Goal: Task Accomplishment & Management: Complete application form

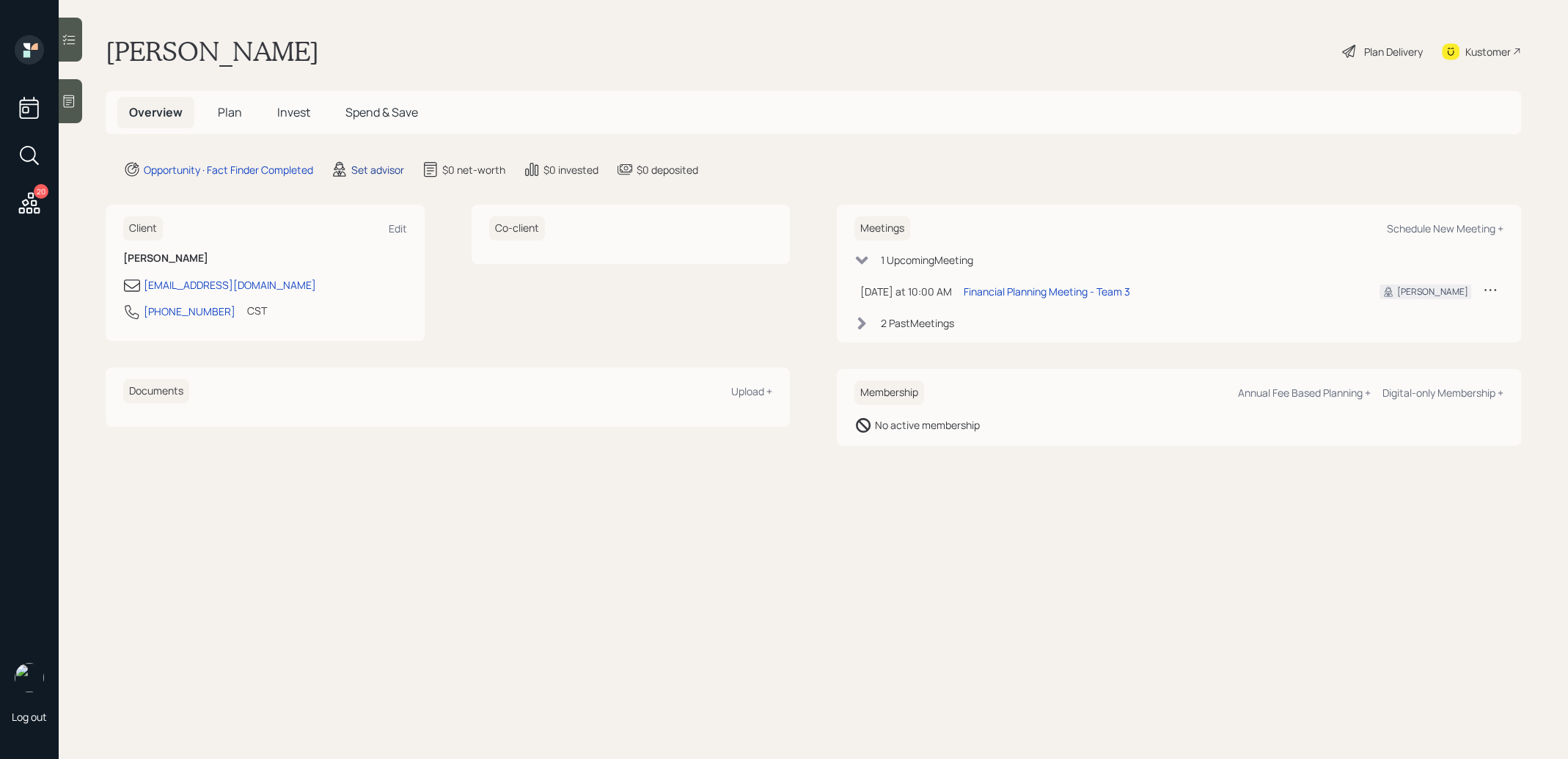
click at [380, 167] on div "Set advisor" at bounding box center [378, 169] width 53 height 15
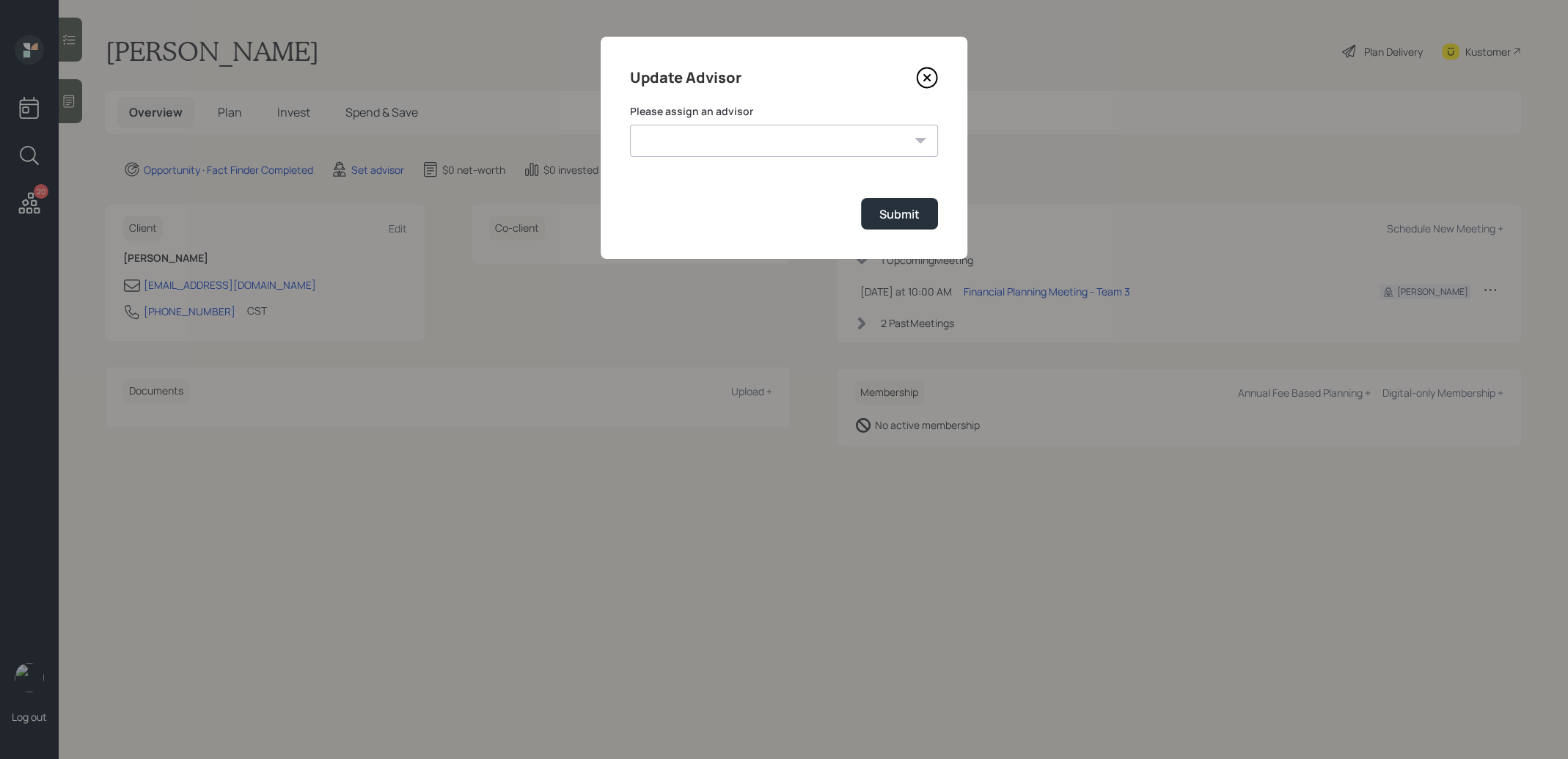
click at [772, 146] on select "[PERSON_NAME] [PERSON_NAME] [PERSON_NAME] End [PERSON_NAME] [PERSON_NAME] [PERS…" at bounding box center [784, 140] width 308 height 32
select select "8b79112e-3cfb-44f9-89e7-15267fe946c1"
click at [630, 124] on select "[PERSON_NAME] [PERSON_NAME] [PERSON_NAME] End [PERSON_NAME] [PERSON_NAME] [PERS…" at bounding box center [784, 140] width 308 height 32
click at [897, 209] on div "Submit" at bounding box center [899, 214] width 40 height 16
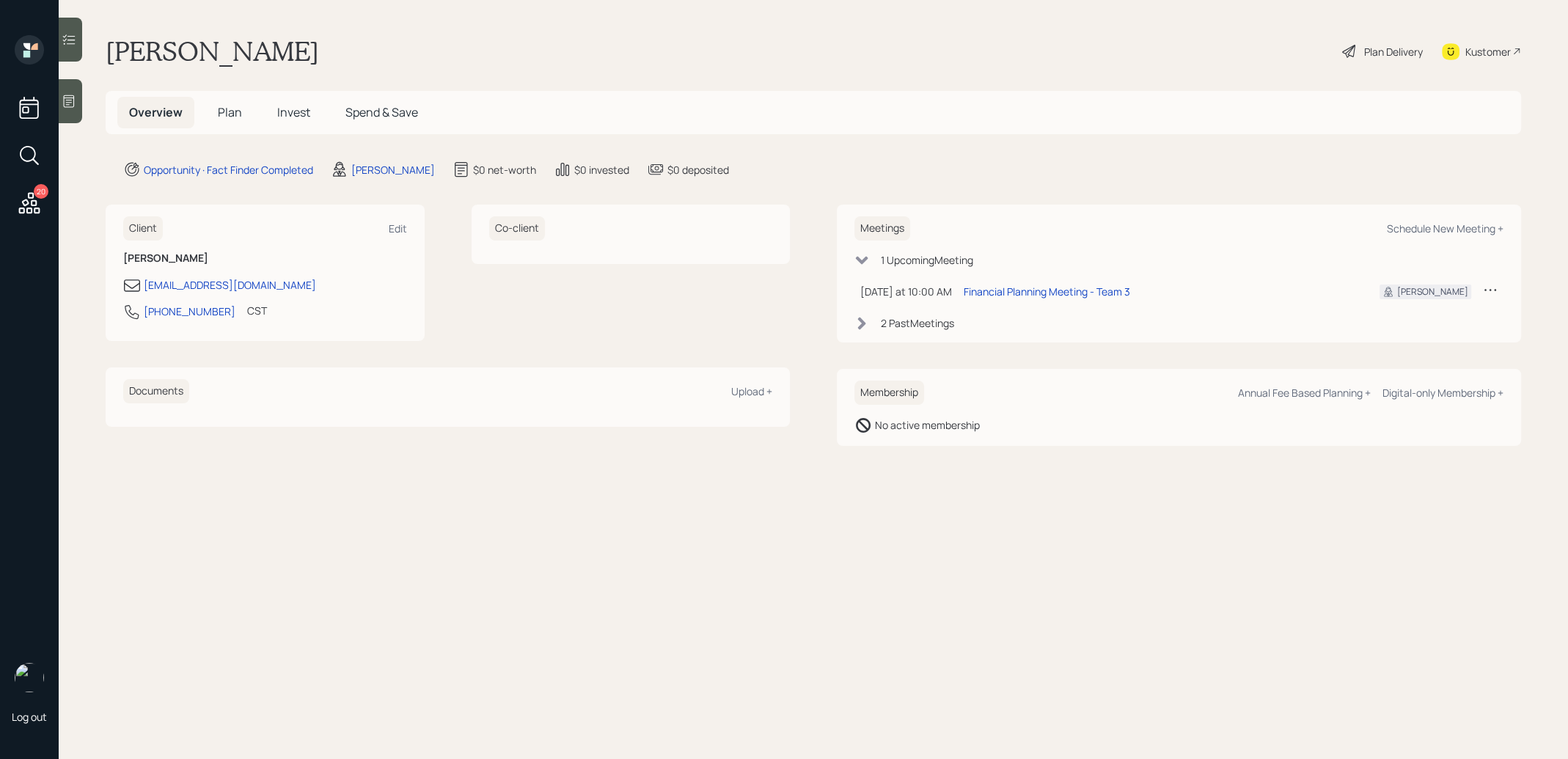
click at [72, 101] on icon at bounding box center [68, 100] width 14 height 14
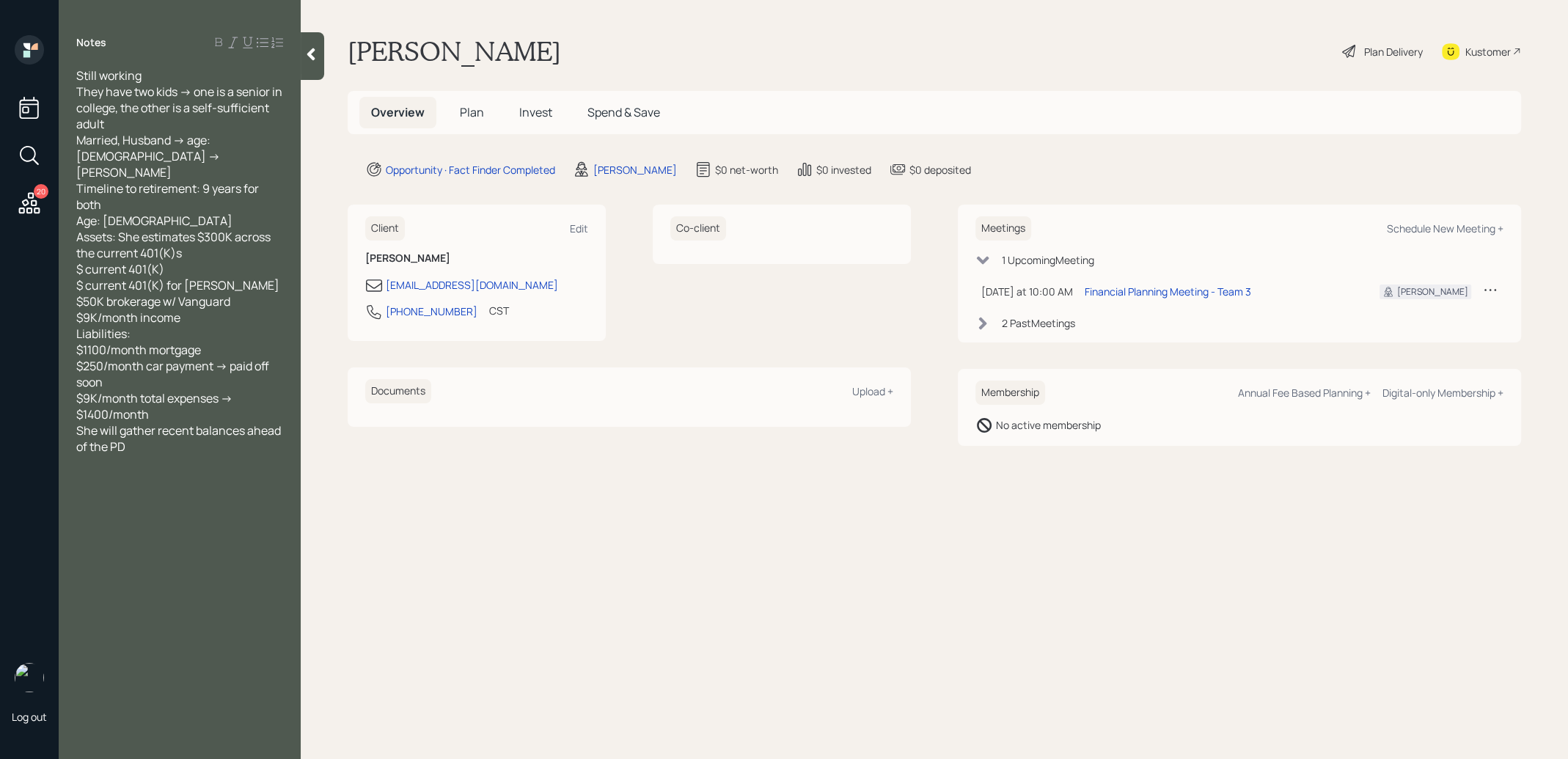
click at [478, 111] on span "Plan" at bounding box center [472, 111] width 24 height 16
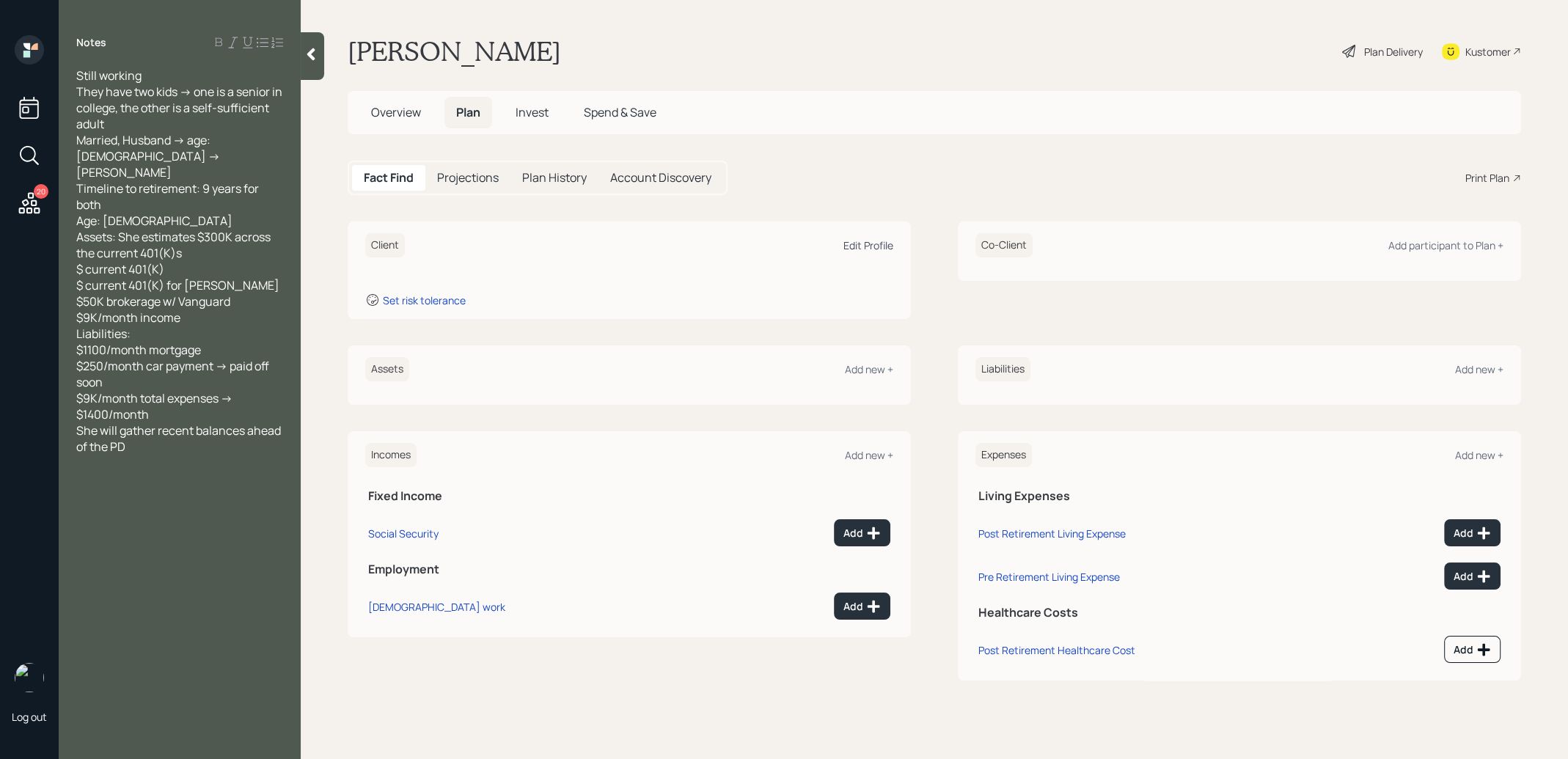
click at [881, 243] on div "Edit Profile" at bounding box center [868, 245] width 50 height 14
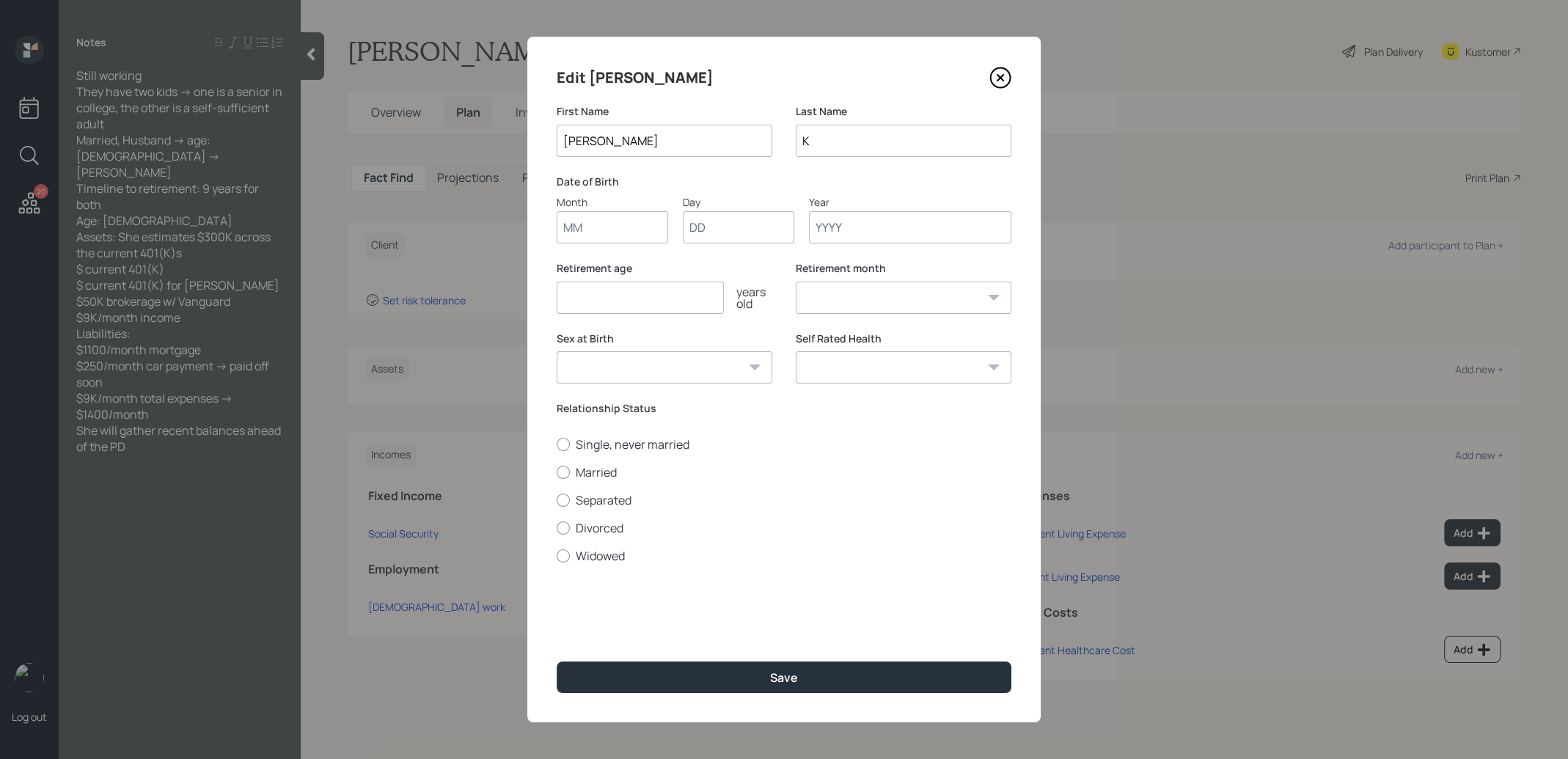
click at [623, 227] on input "Month" at bounding box center [612, 227] width 112 height 32
type input "01"
type input "1970"
select select "1"
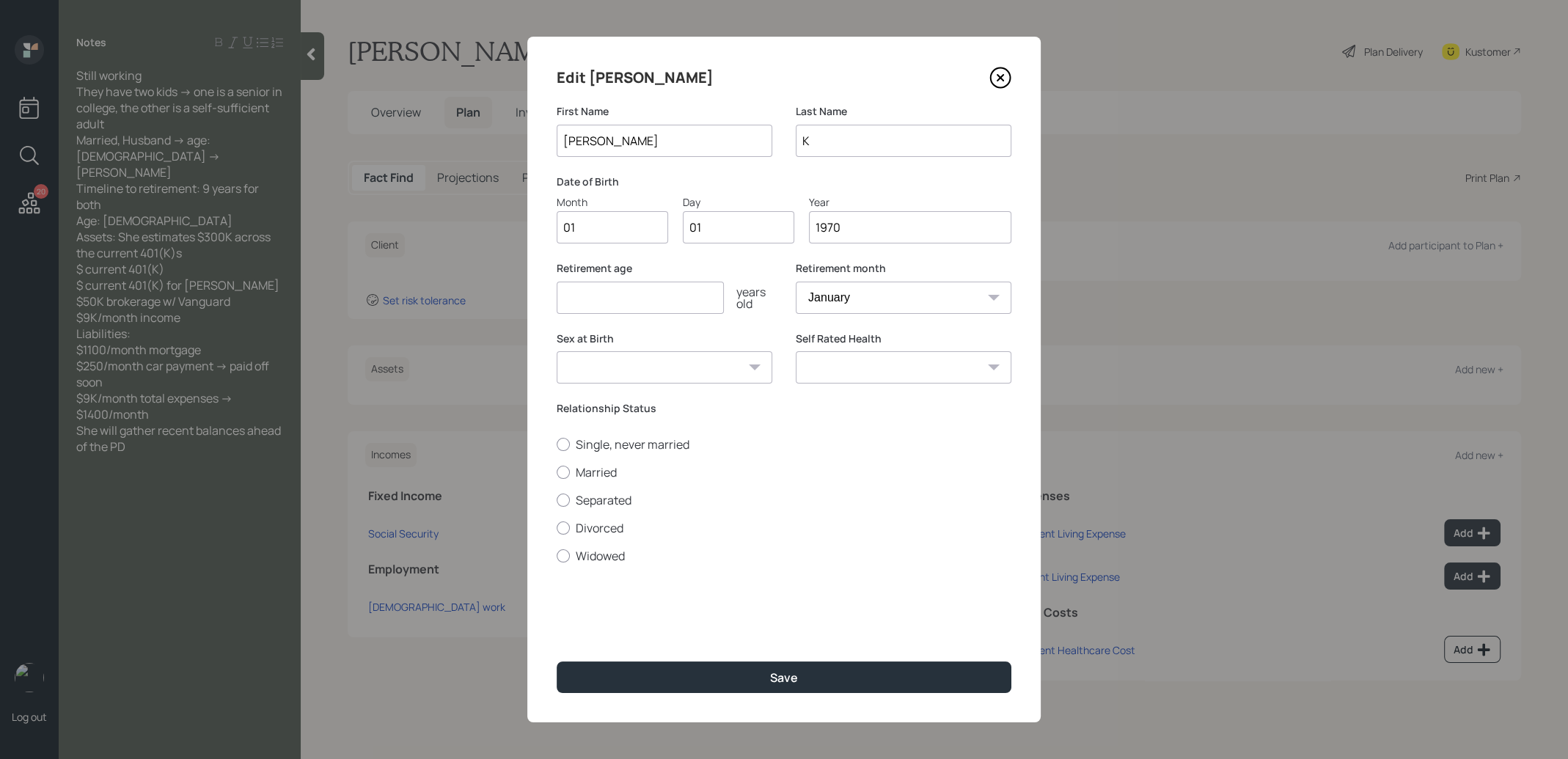
type input "1970"
click at [612, 294] on input "number" at bounding box center [640, 298] width 167 height 32
type input "67"
click at [564, 471] on div at bounding box center [564, 472] width 14 height 14
click at [557, 471] on input "Married" at bounding box center [556, 471] width 1 height 1
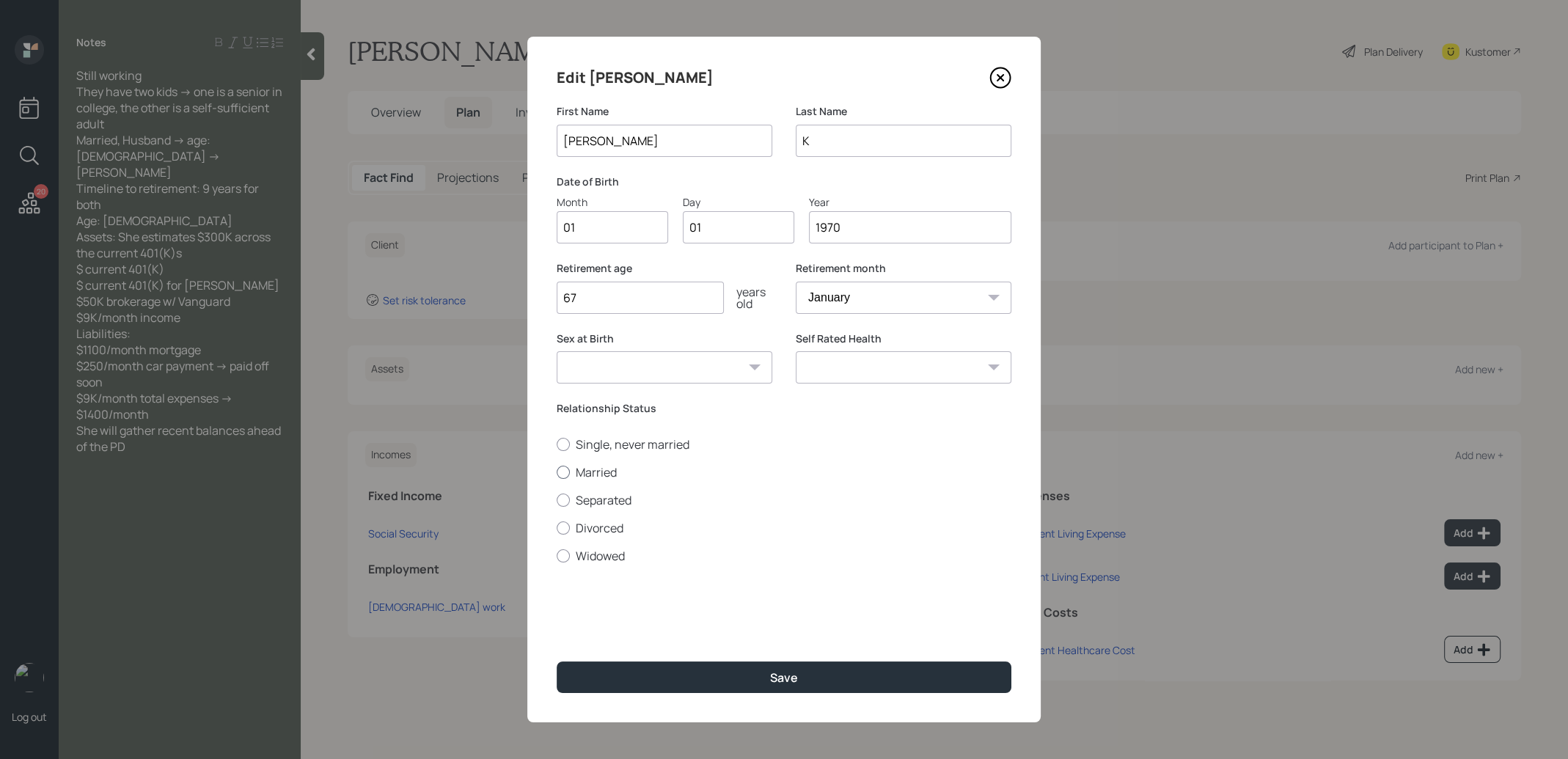
radio input "true"
click at [653, 673] on button "Save" at bounding box center [784, 676] width 455 height 31
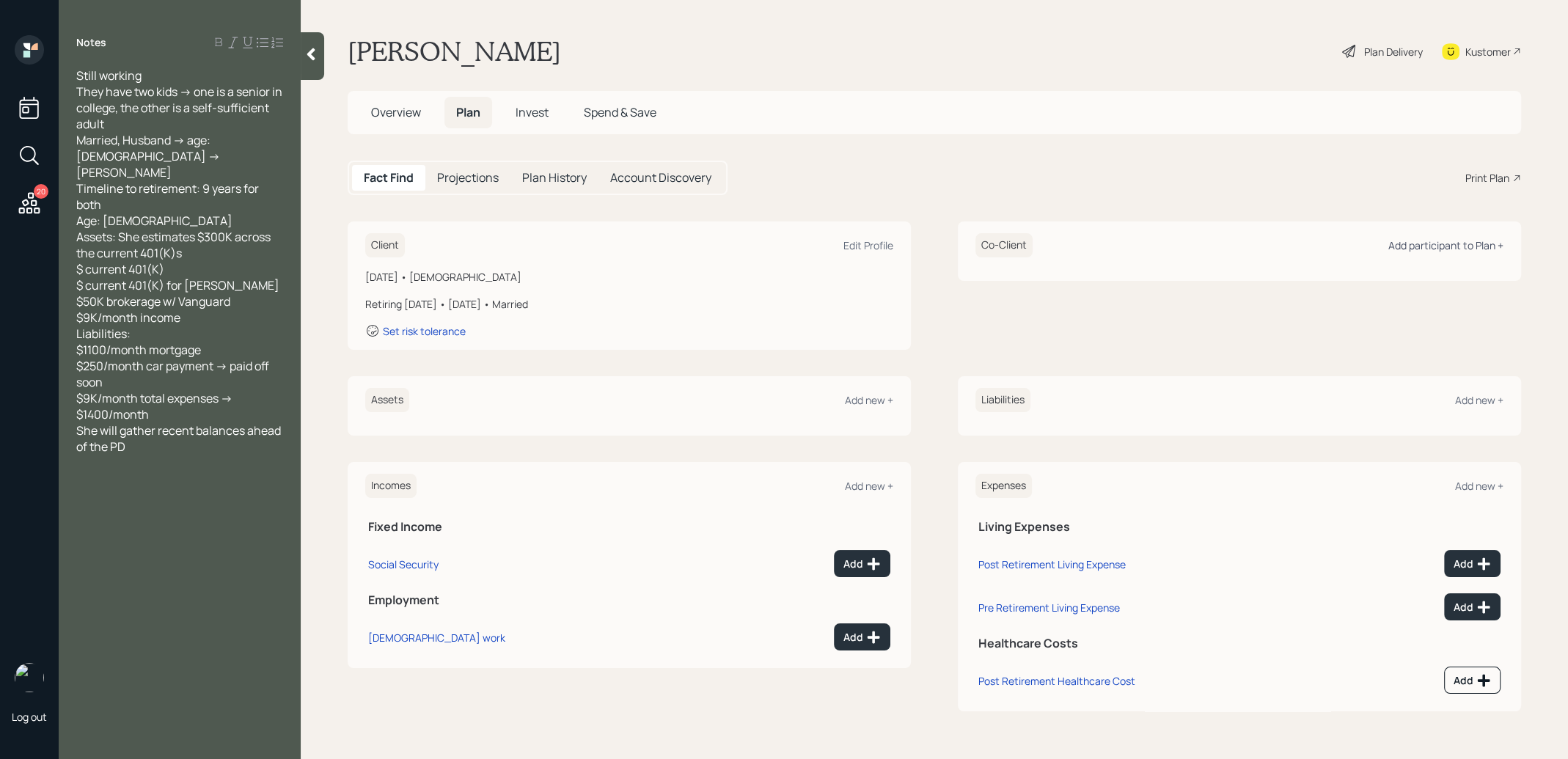
click at [1444, 243] on div "Add participant to Plan +" at bounding box center [1445, 245] width 115 height 14
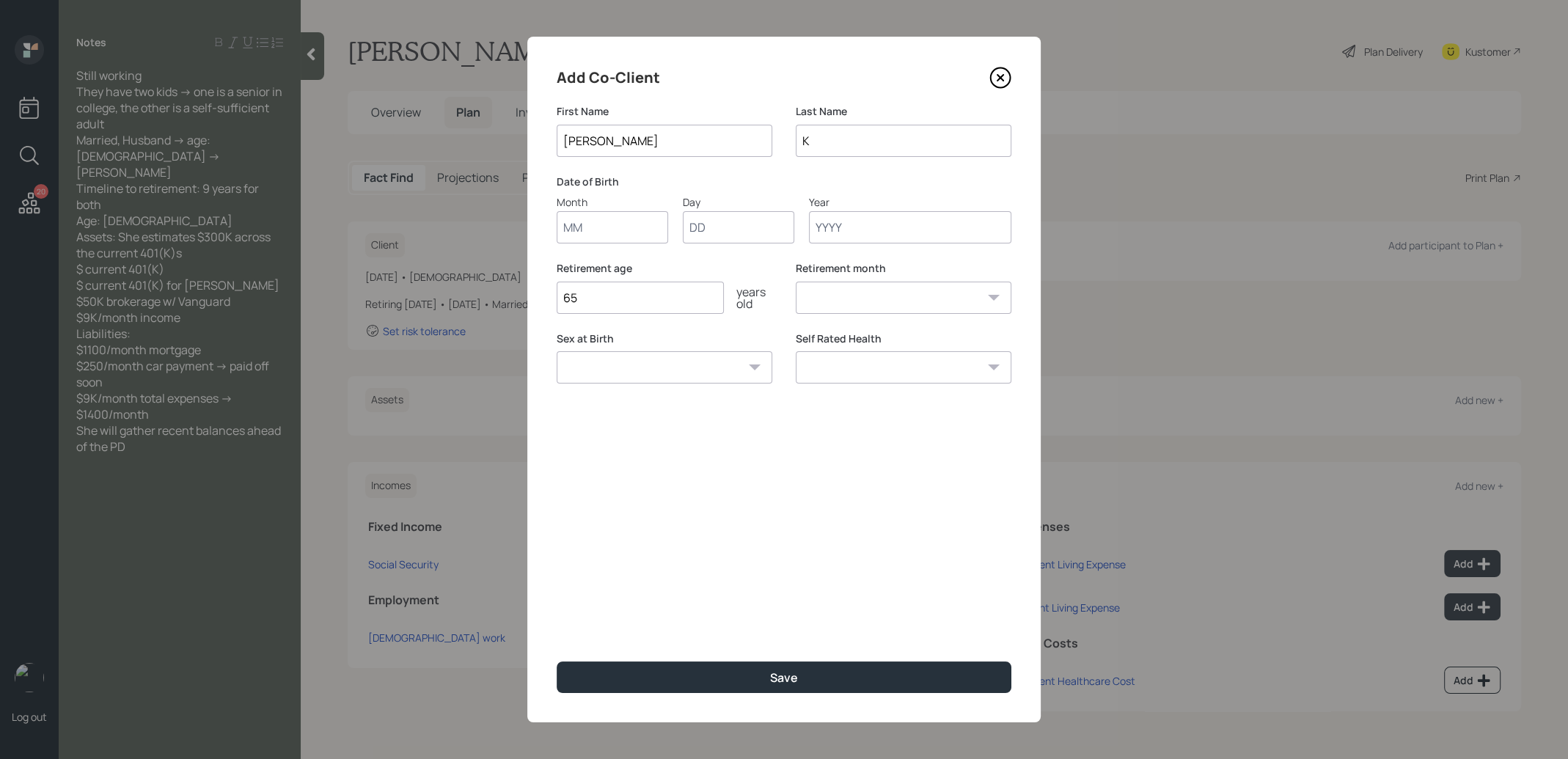
type input "[PERSON_NAME]"
click at [612, 226] on input "Month" at bounding box center [612, 227] width 112 height 32
type input "01"
type input "1970"
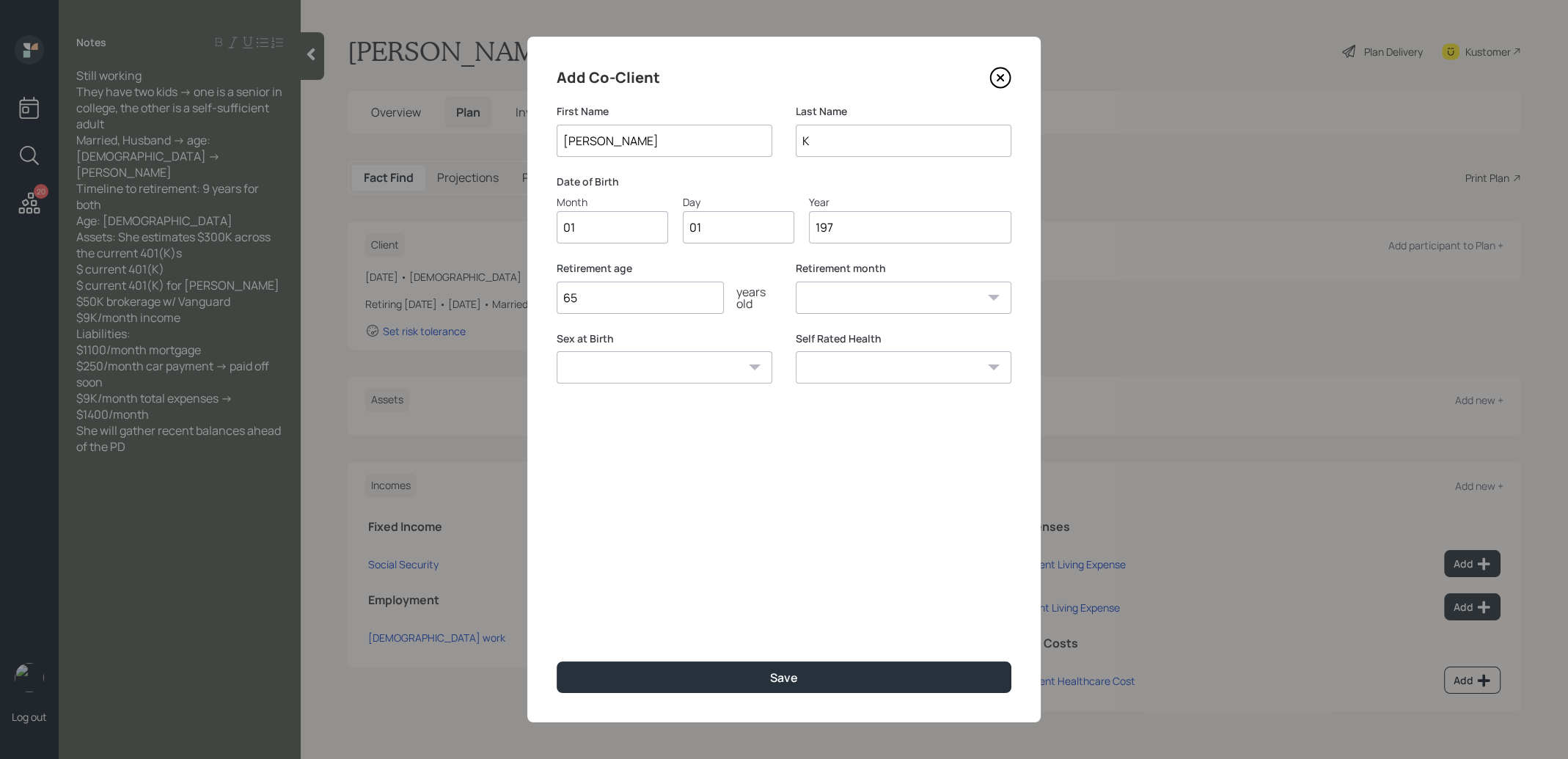
select select "1"
type input "1970"
click at [611, 368] on select "[DEMOGRAPHIC_DATA] [DEMOGRAPHIC_DATA] Other / Prefer not to say" at bounding box center [664, 368] width 215 height 32
select select "[DEMOGRAPHIC_DATA]"
click at [557, 351] on select "[DEMOGRAPHIC_DATA] [DEMOGRAPHIC_DATA] Other / Prefer not to say" at bounding box center [664, 368] width 215 height 32
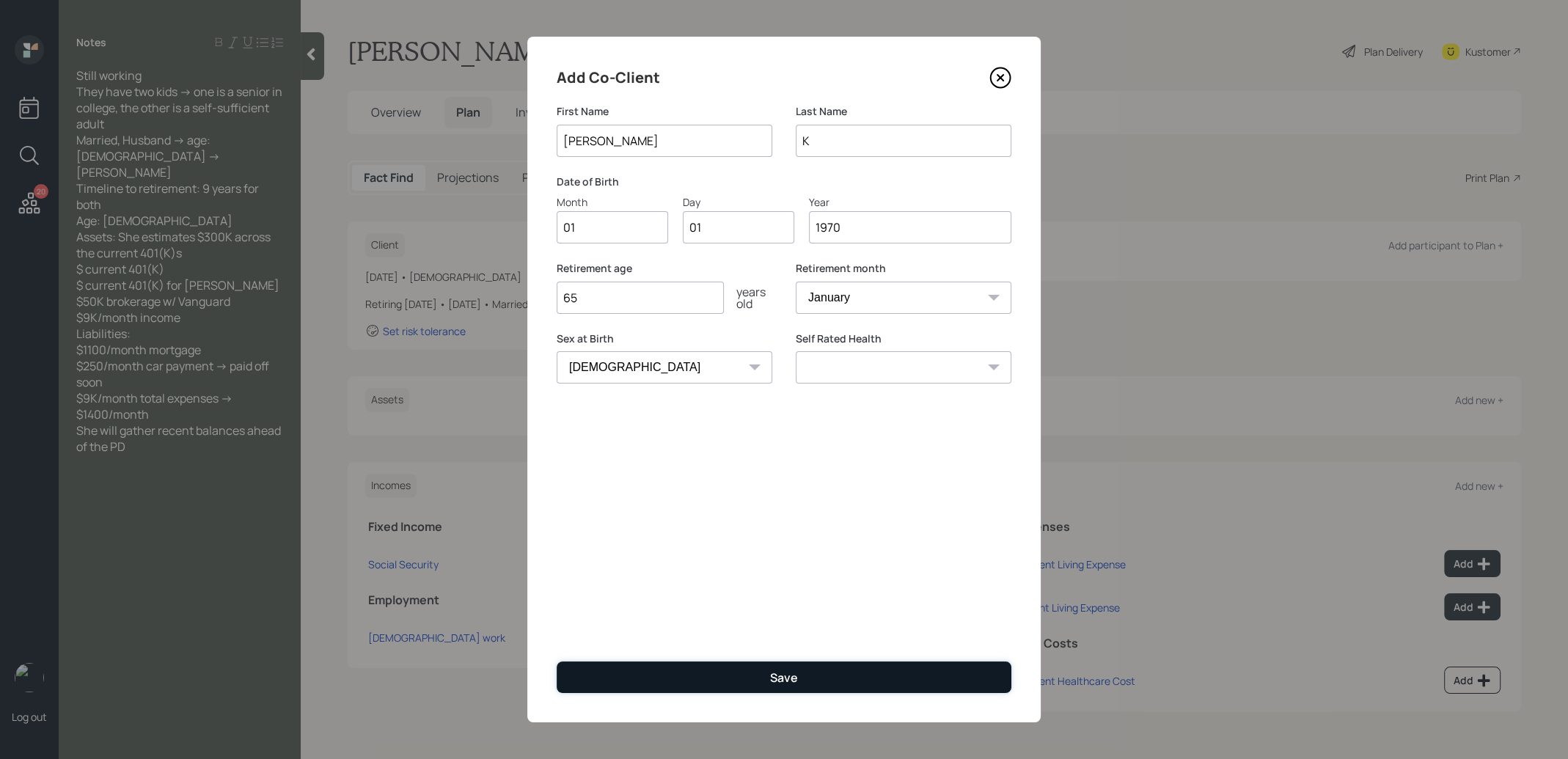
click at [607, 676] on button "Save" at bounding box center [784, 676] width 455 height 31
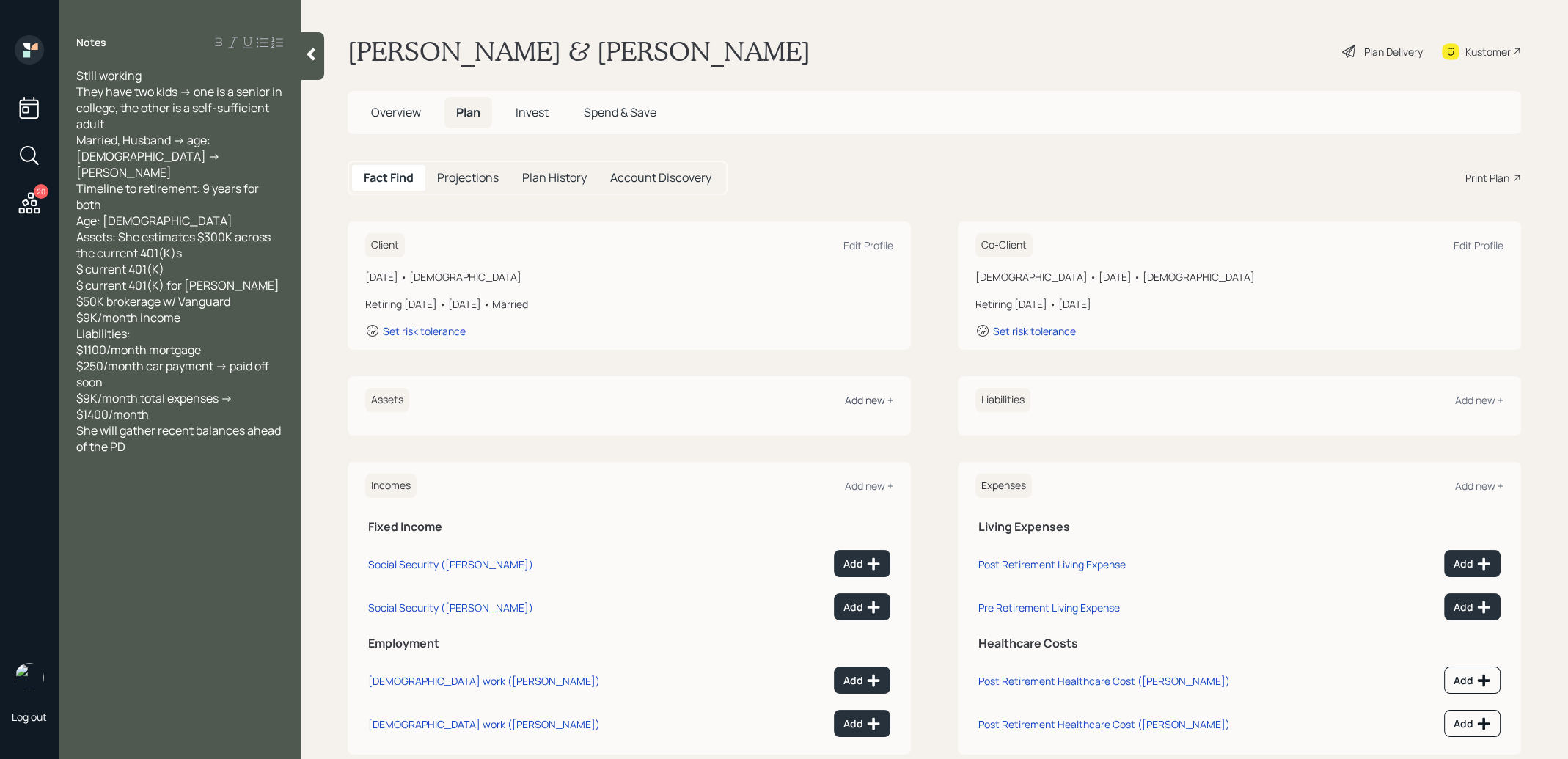
click at [877, 400] on div "Add new +" at bounding box center [869, 400] width 49 height 14
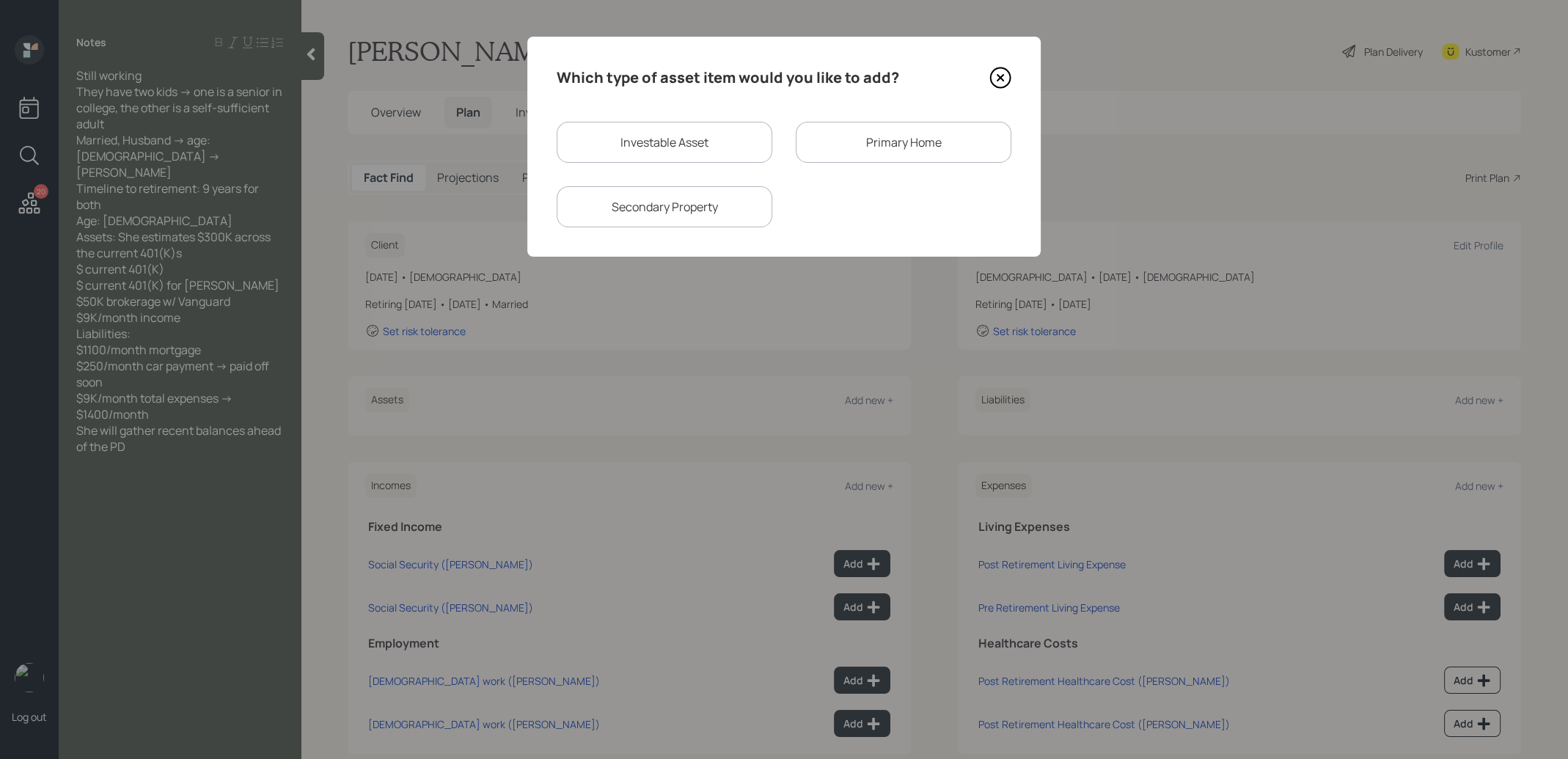
click at [639, 140] on div "Investable Asset" at bounding box center [664, 142] width 215 height 41
select select "taxable"
select select "balanced"
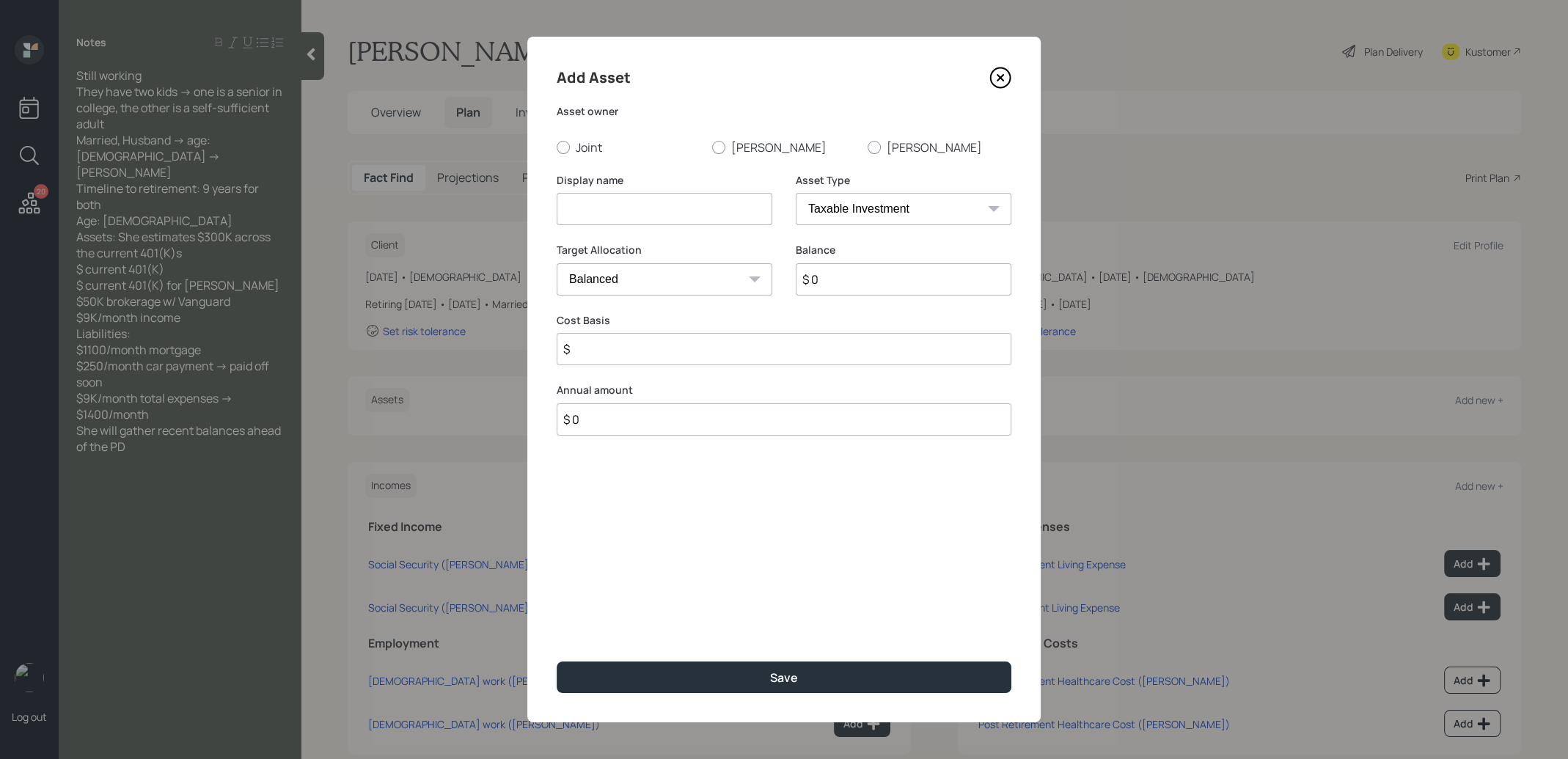
click at [610, 217] on input at bounding box center [664, 209] width 215 height 32
type input "Current 401k"
click at [843, 203] on select "SEP [PERSON_NAME] IRA 401(k) [PERSON_NAME] 401(k) 403(b) [PERSON_NAME] 403(b) 4…" at bounding box center [903, 209] width 215 height 32
select select "company_sponsored"
click at [796, 193] on select "SEP [PERSON_NAME] IRA 401(k) [PERSON_NAME] 401(k) 403(b) [PERSON_NAME] 403(b) 4…" at bounding box center [903, 209] width 215 height 32
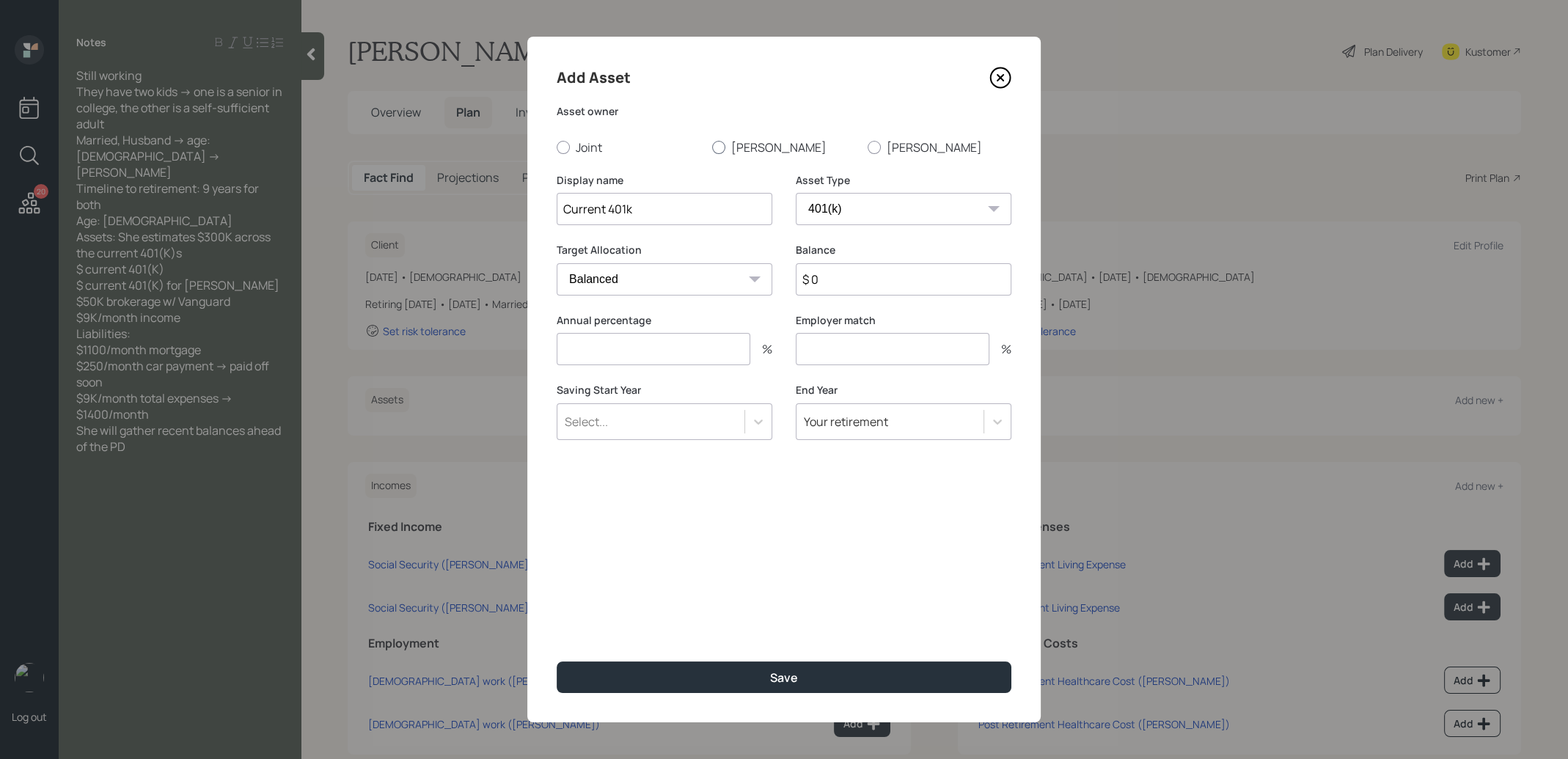
click at [724, 146] on div at bounding box center [719, 147] width 14 height 14
click at [712, 146] on input "[PERSON_NAME]" at bounding box center [712, 146] width 1 height 1
radio input "true"
click at [845, 277] on input "$ 0" at bounding box center [903, 279] width 215 height 32
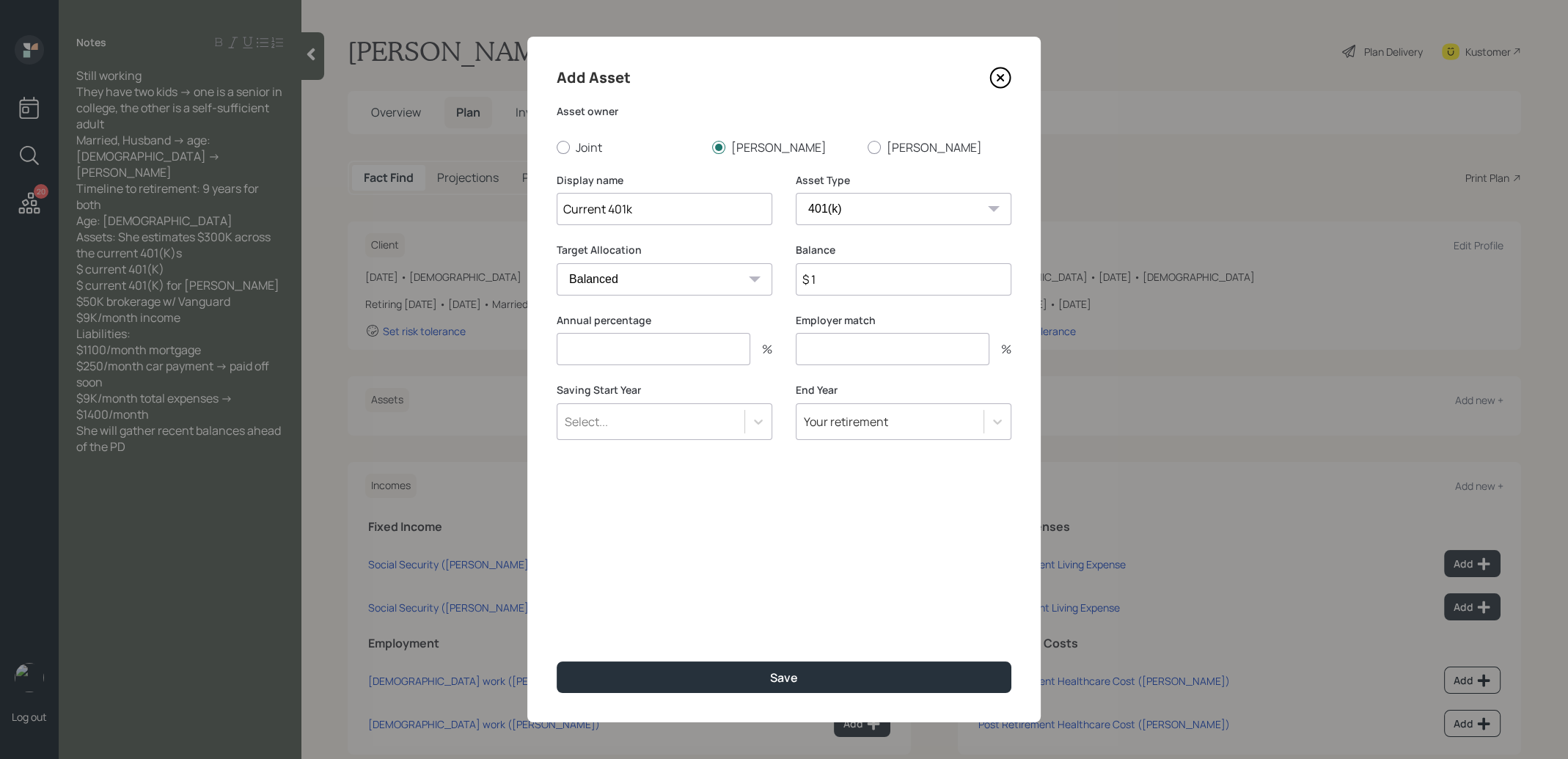
type input "$ 1"
click at [652, 357] on input "number" at bounding box center [653, 349] width 193 height 32
type input "0"
click at [834, 357] on input "number" at bounding box center [892, 349] width 193 height 32
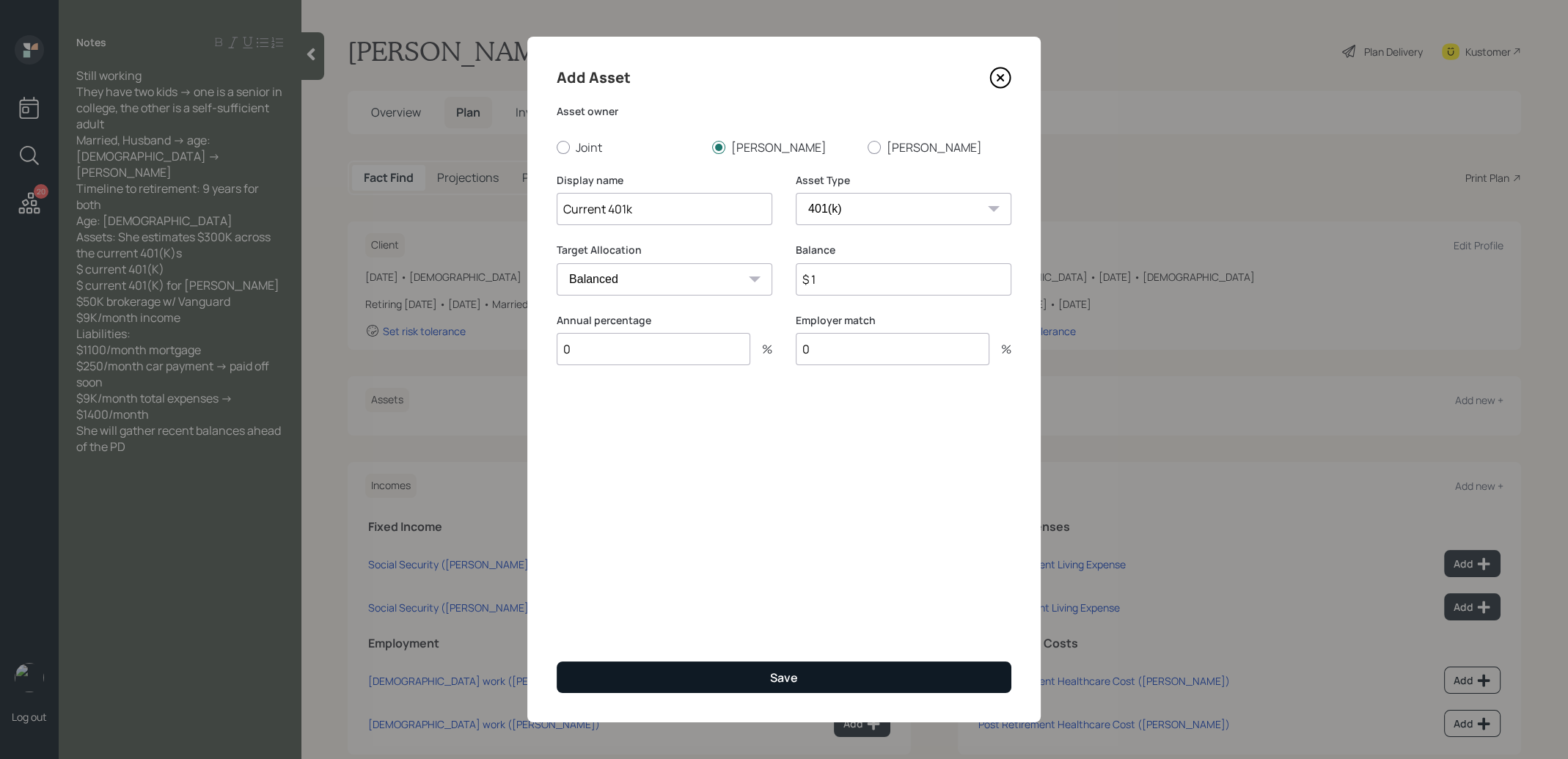
type input "0"
click at [736, 671] on button "Save" at bounding box center [784, 676] width 455 height 31
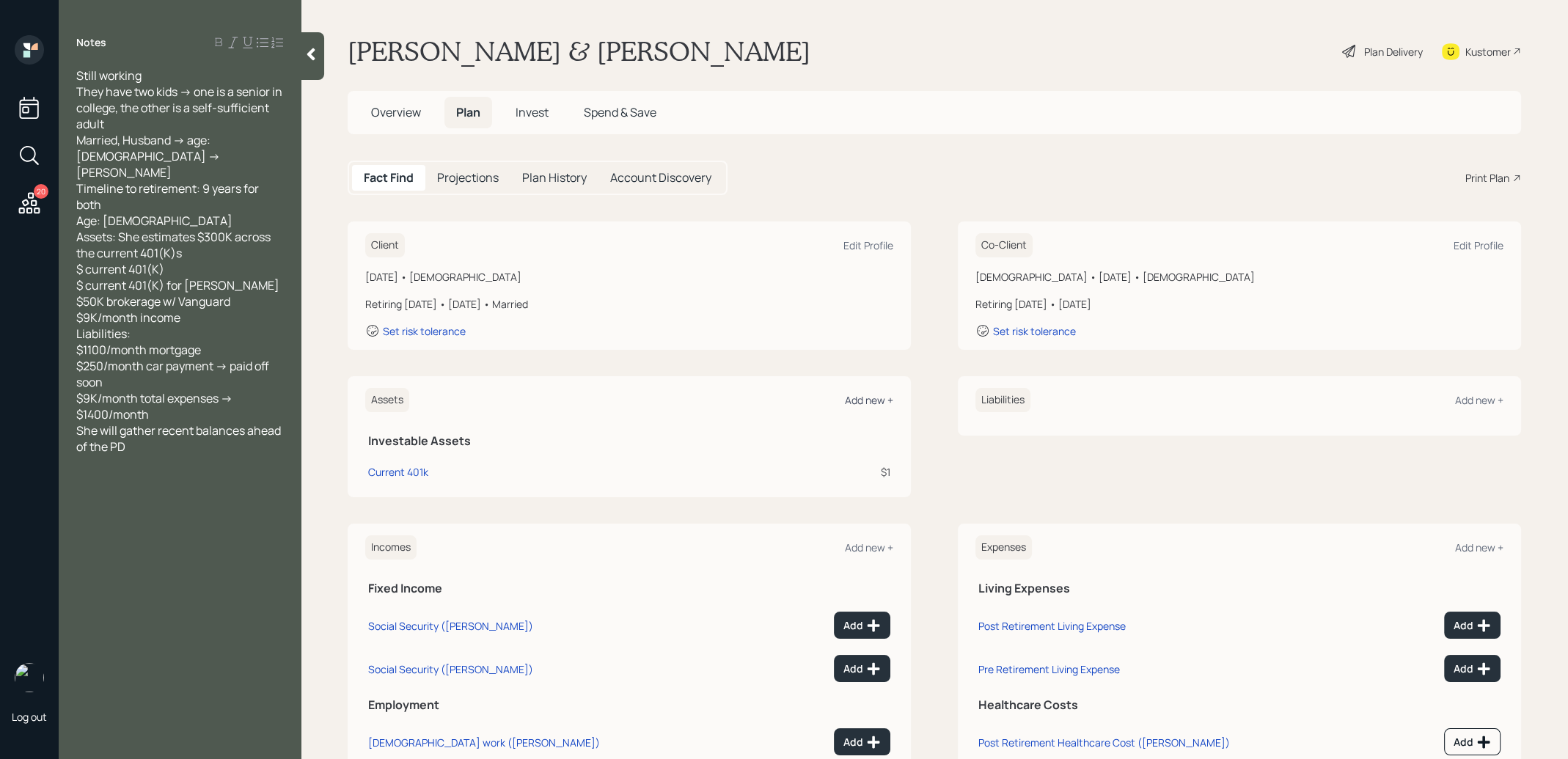
click at [878, 394] on div "Add new +" at bounding box center [869, 400] width 49 height 14
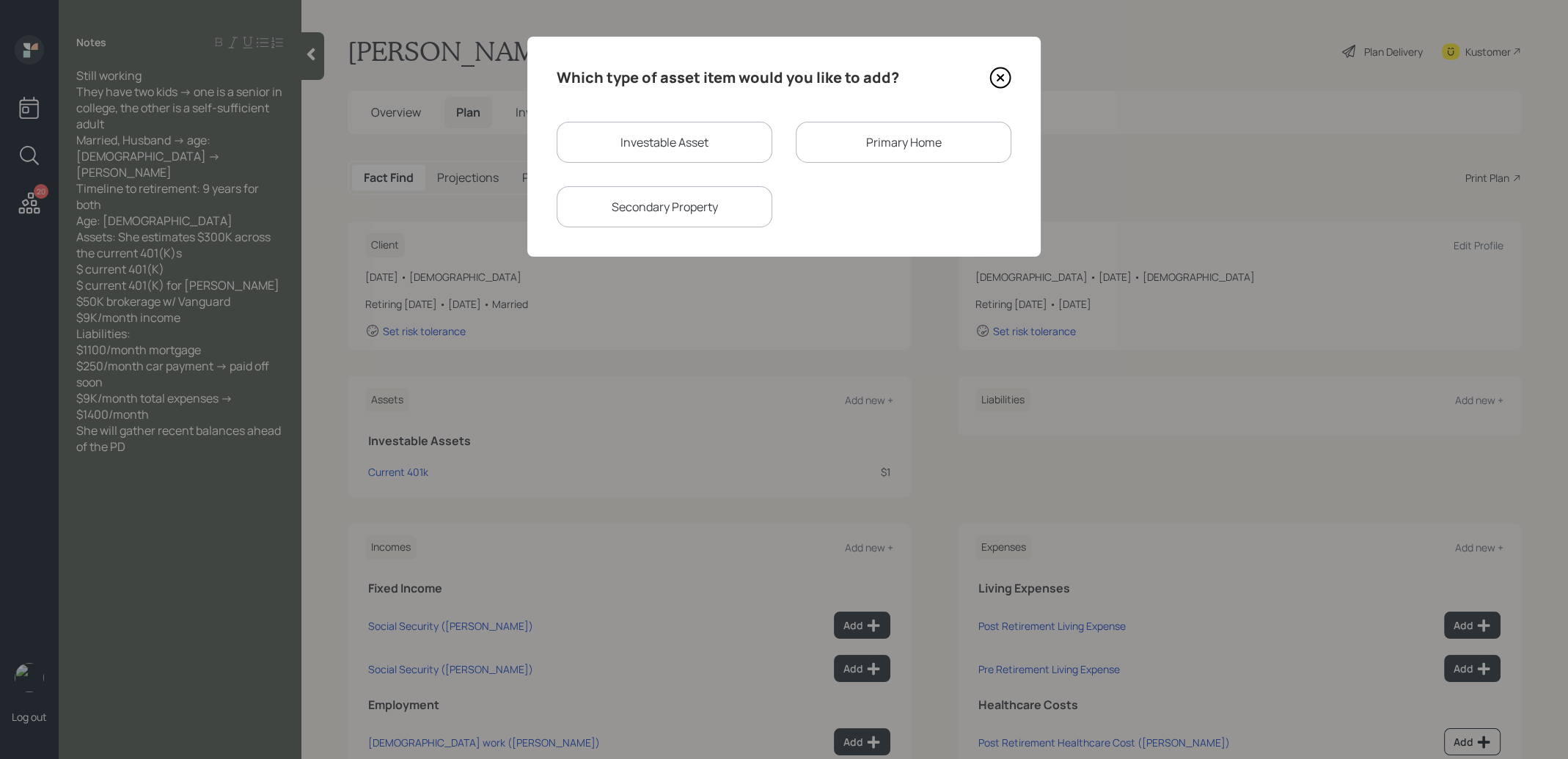
click at [711, 141] on div "Investable Asset" at bounding box center [664, 142] width 215 height 41
select select "taxable"
select select "balanced"
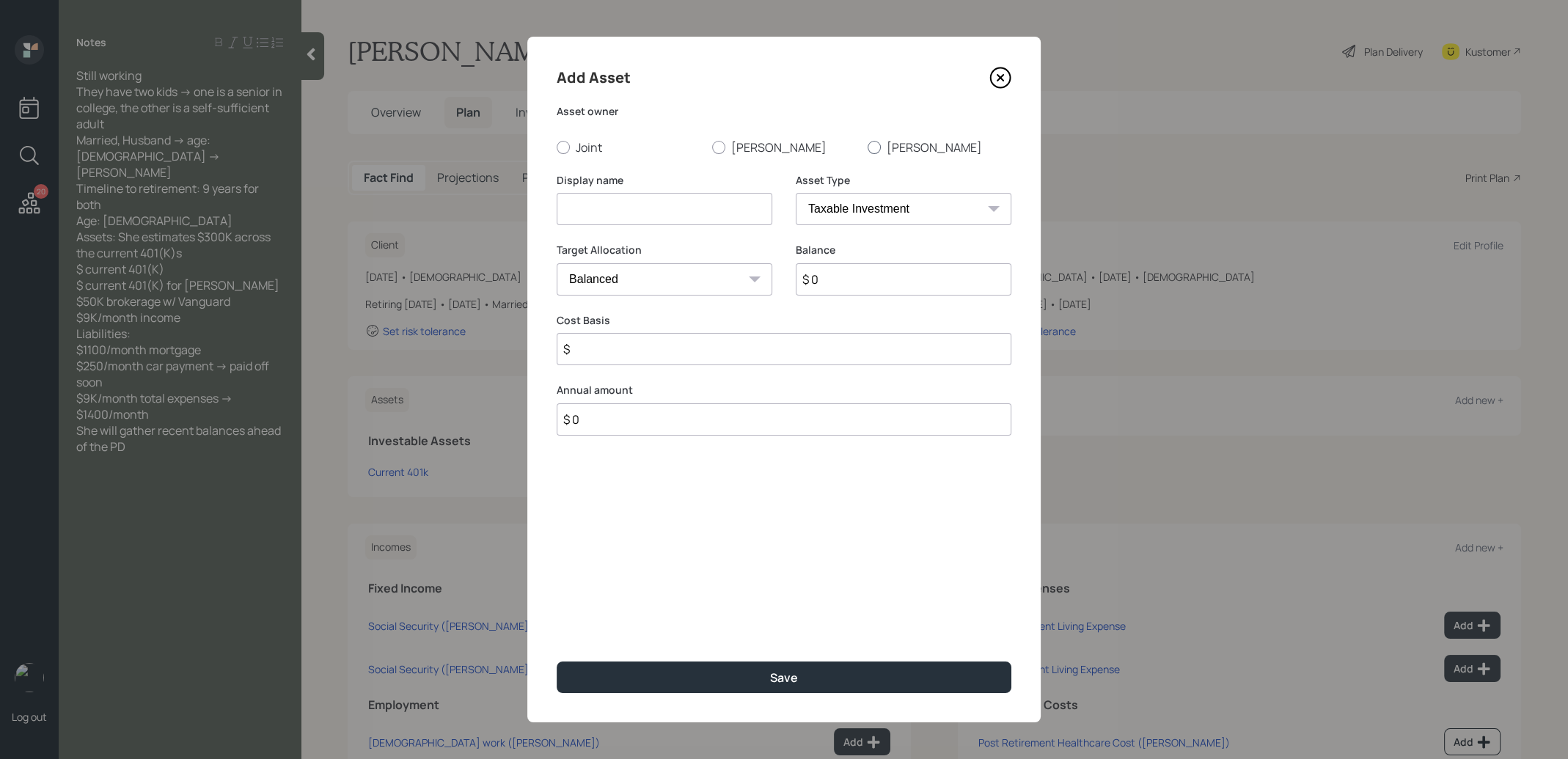
click at [873, 145] on div at bounding box center [874, 147] width 14 height 14
click at [867, 146] on input "[PERSON_NAME]" at bounding box center [867, 146] width 1 height 1
radio input "true"
click at [697, 204] on input at bounding box center [664, 209] width 215 height 32
type input "Current 401k"
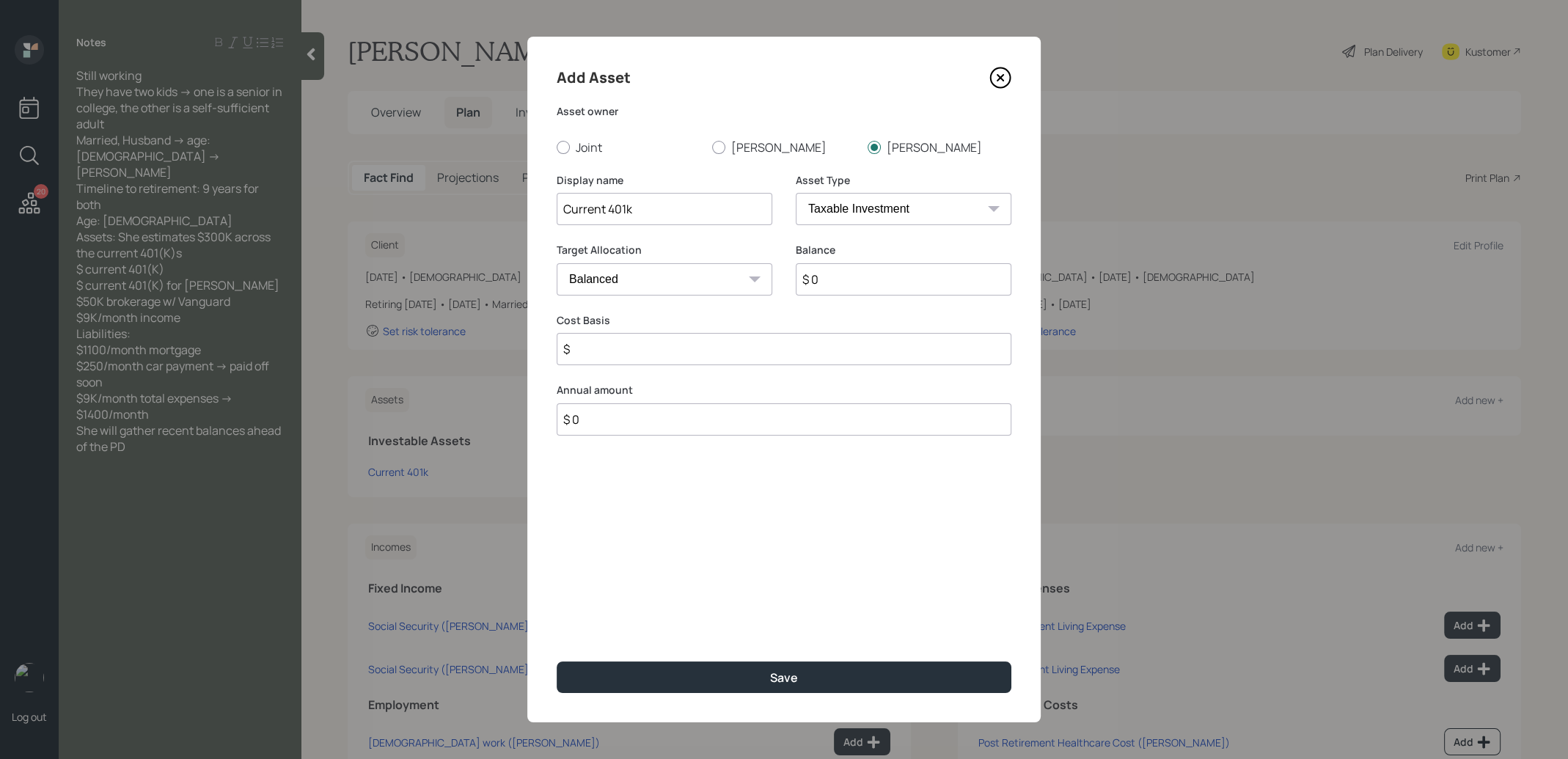
click at [888, 207] on select "SEP [PERSON_NAME] IRA 401(k) [PERSON_NAME] 401(k) 403(b) [PERSON_NAME] 403(b) 4…" at bounding box center [903, 209] width 215 height 32
select select "company_sponsored"
click at [796, 193] on select "SEP [PERSON_NAME] IRA 401(k) [PERSON_NAME] 401(k) 403(b) [PERSON_NAME] 403(b) 4…" at bounding box center [903, 209] width 215 height 32
click at [827, 280] on input "$ 0" at bounding box center [903, 279] width 215 height 32
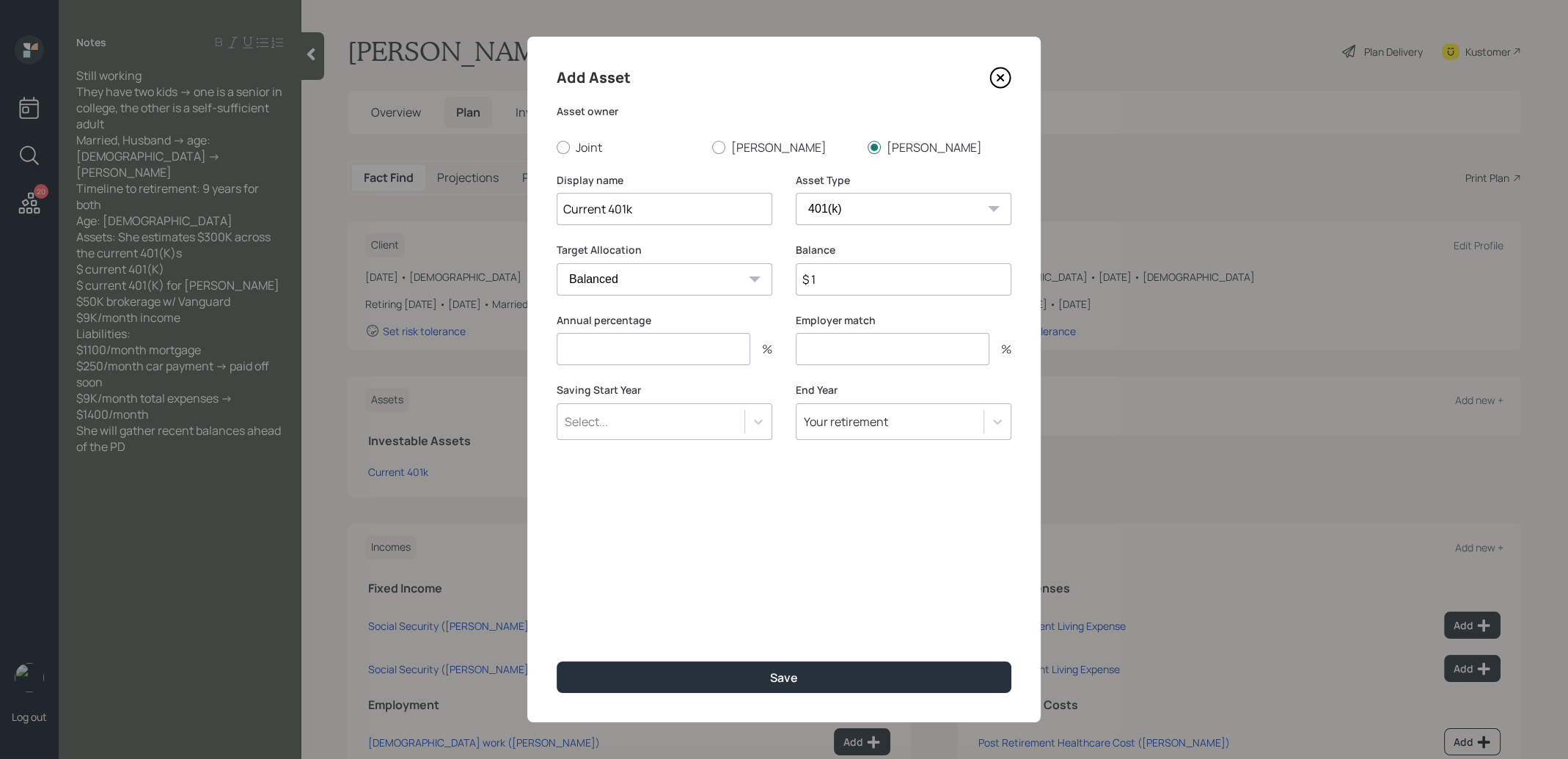
type input "$ 1"
click at [661, 355] on input "number" at bounding box center [653, 349] width 193 height 32
type input "0"
click at [826, 345] on input "number" at bounding box center [892, 349] width 193 height 32
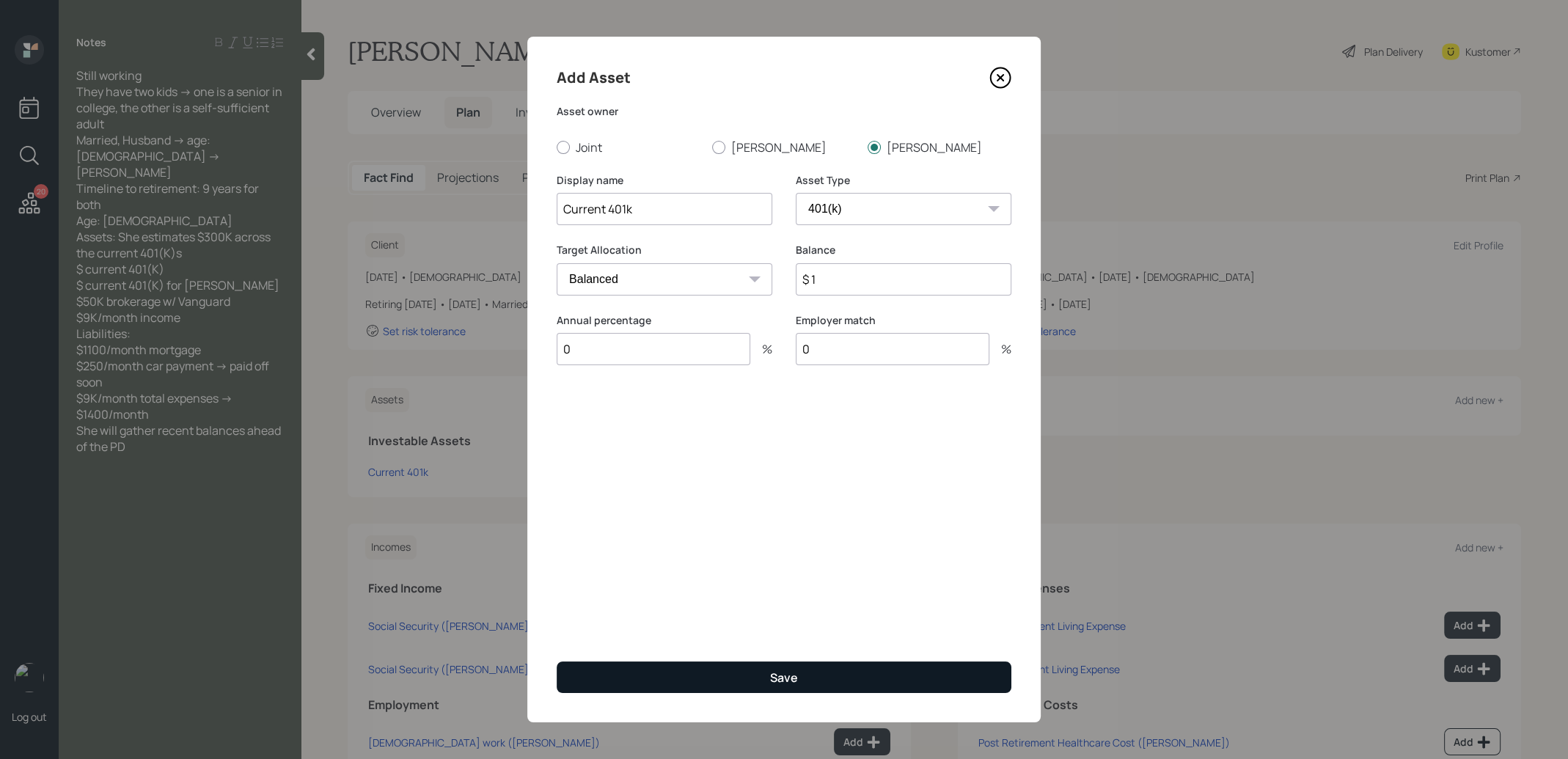
type input "0"
click at [674, 680] on button "Save" at bounding box center [784, 676] width 455 height 31
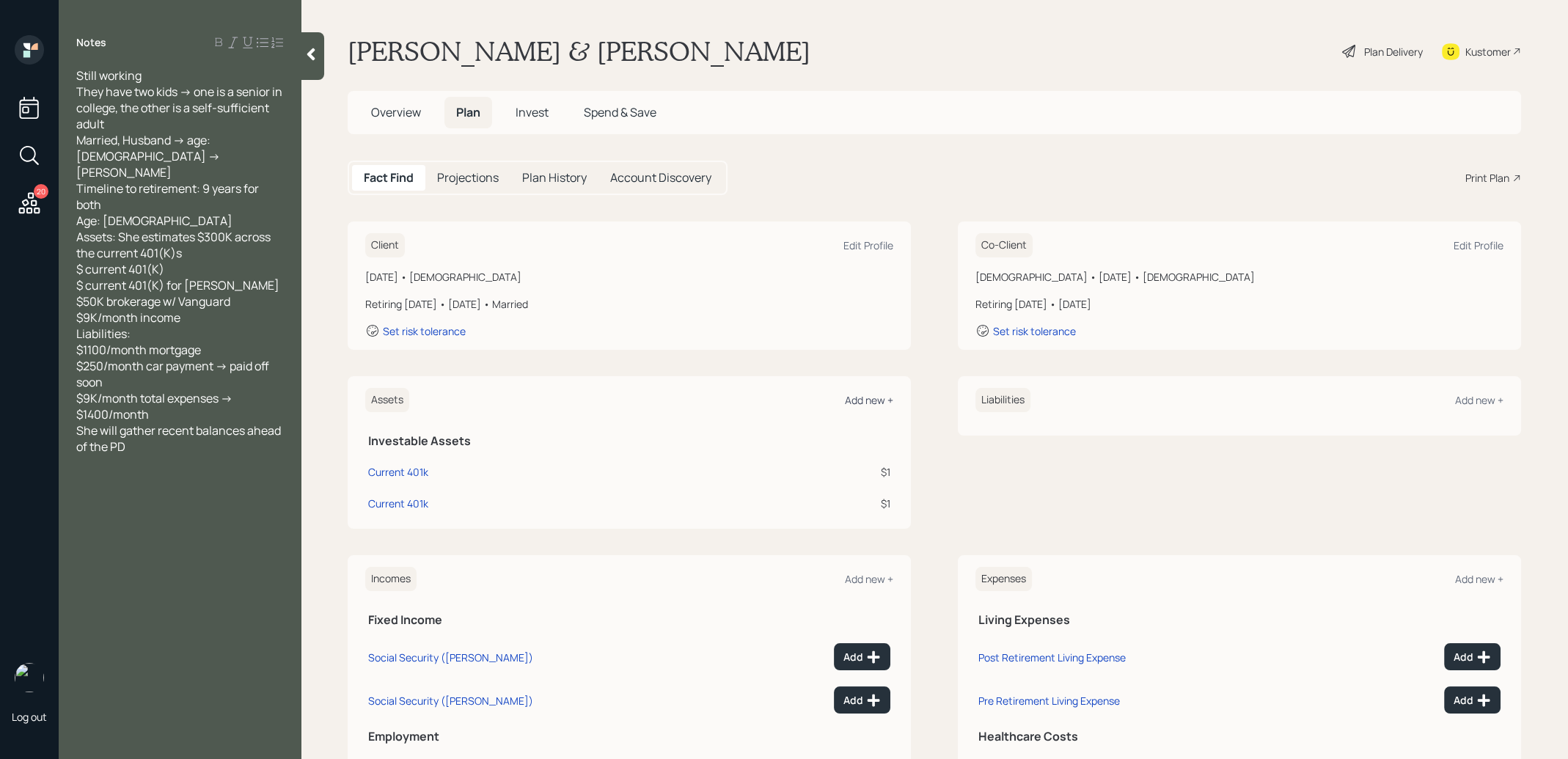
click at [877, 400] on div "Add new +" at bounding box center [869, 400] width 49 height 14
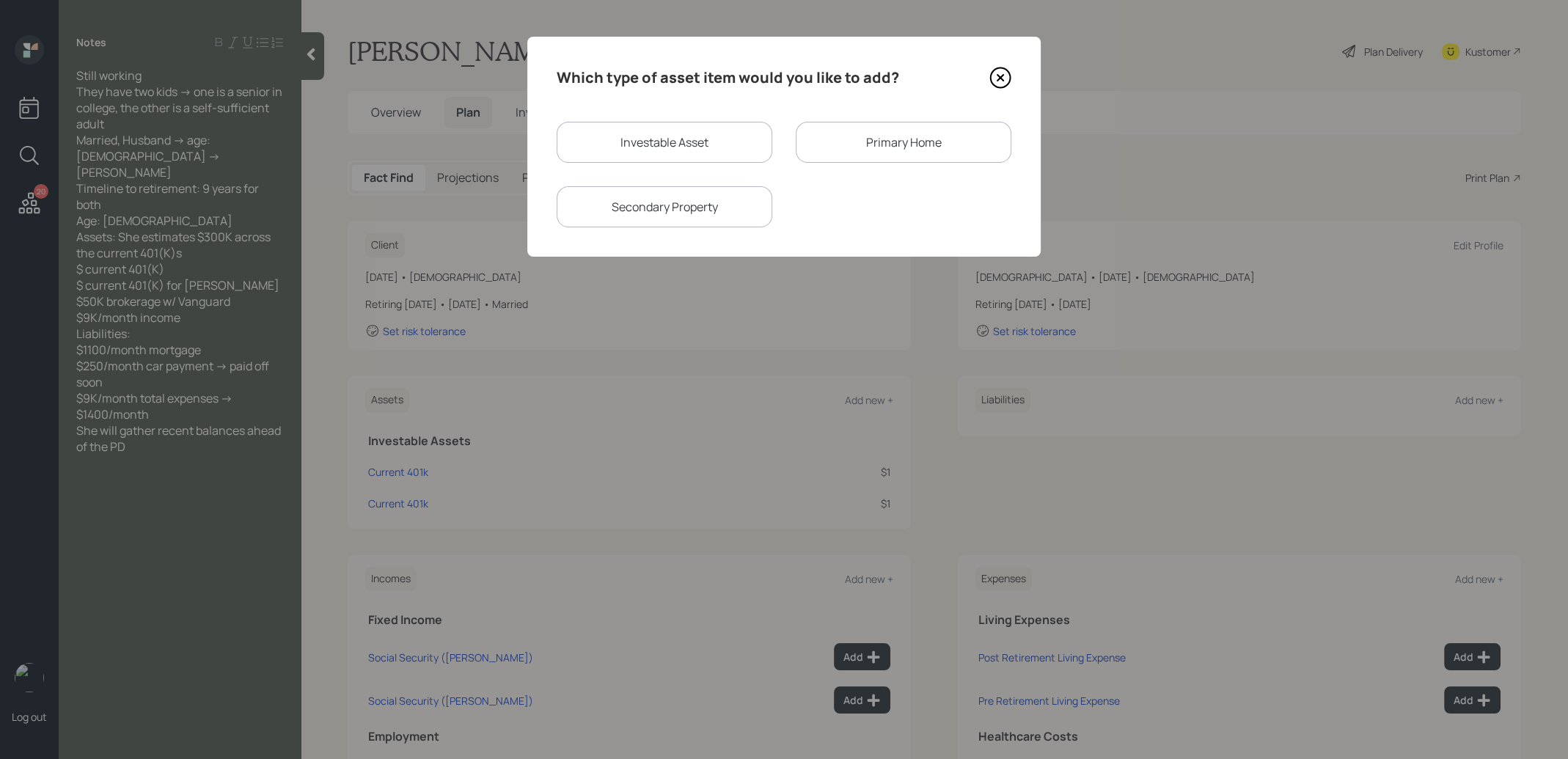
click at [655, 134] on div "Investable Asset" at bounding box center [664, 142] width 215 height 41
select select "taxable"
select select "balanced"
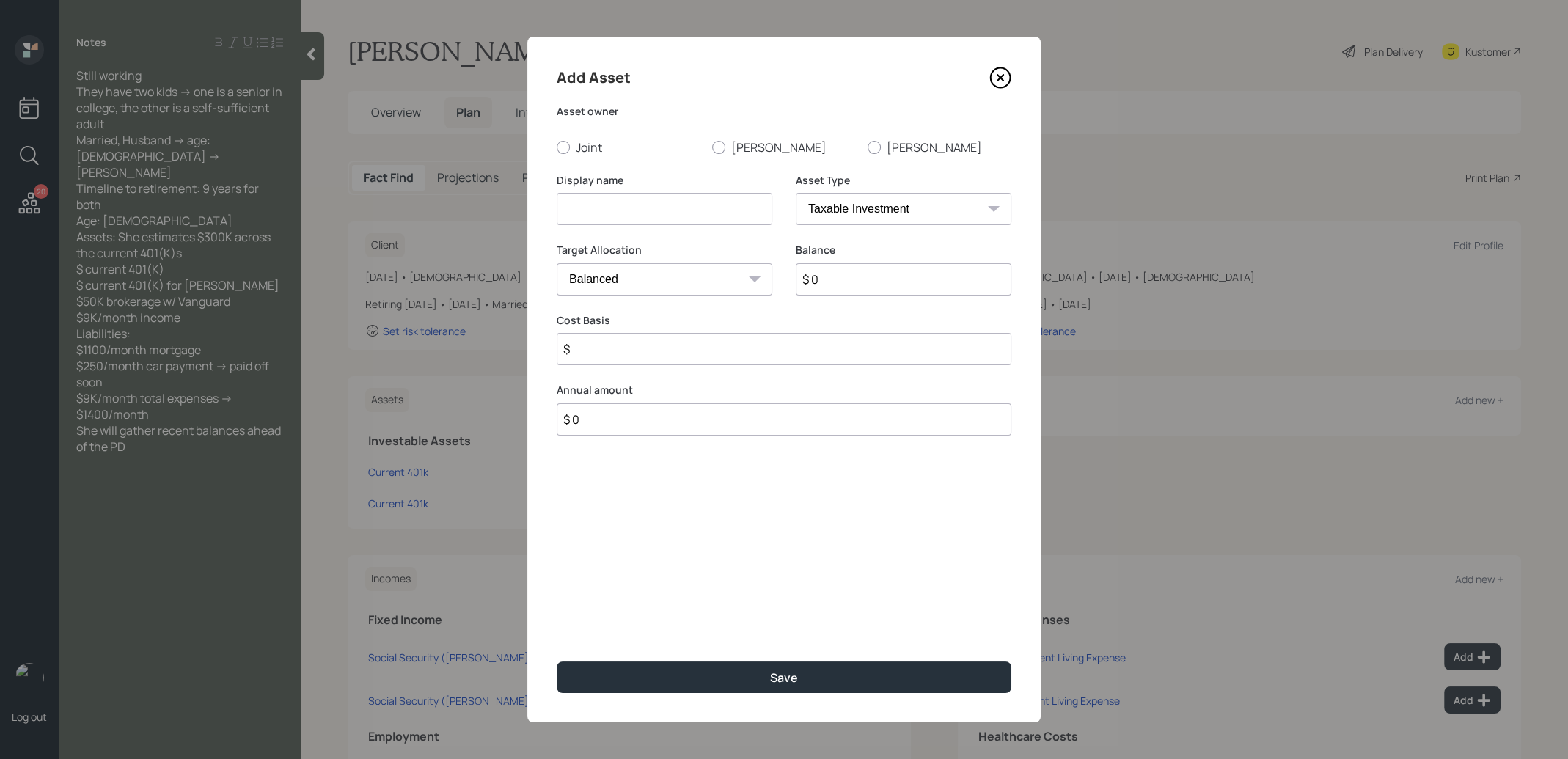
click at [628, 209] on input at bounding box center [664, 209] width 215 height 32
type input "Brokerage"
click at [563, 146] on div at bounding box center [564, 147] width 14 height 14
click at [557, 146] on input "Joint" at bounding box center [556, 146] width 1 height 1
radio input "true"
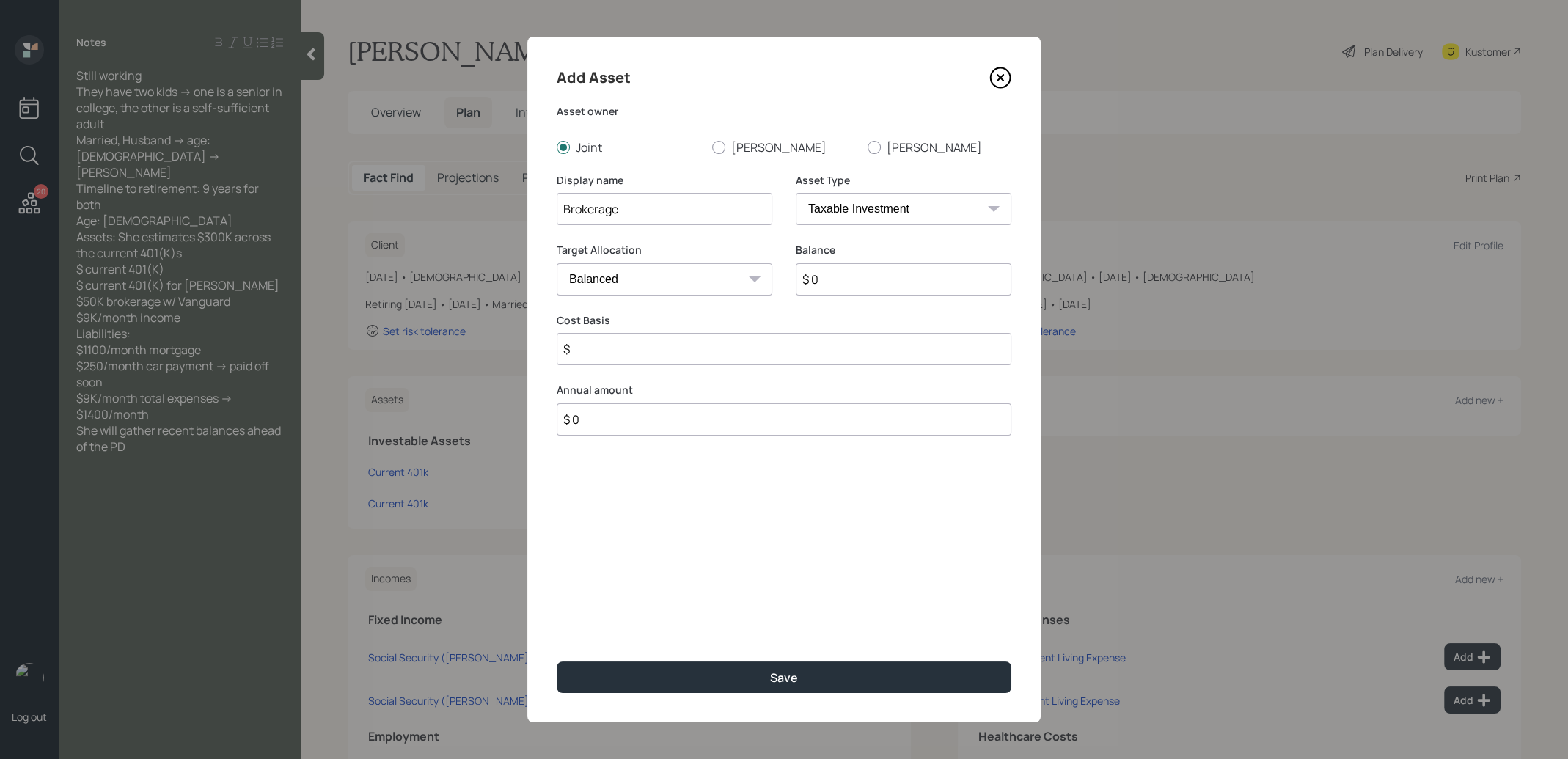
click at [858, 275] on input "$ 0" at bounding box center [903, 279] width 215 height 32
type input "$ 50,000"
click at [725, 357] on input "$" at bounding box center [784, 349] width 455 height 32
type input "$ 25,000"
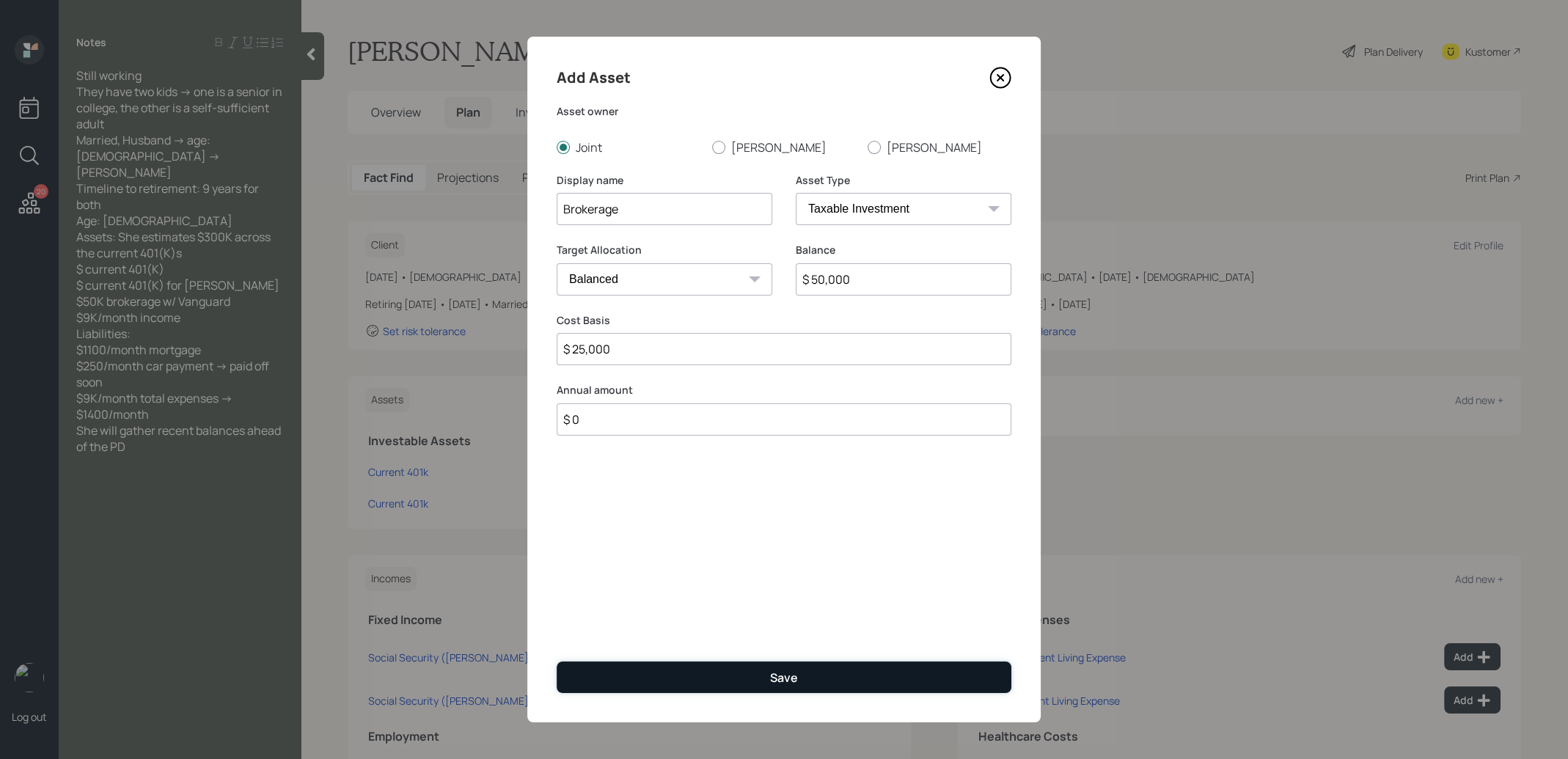
click at [708, 682] on button "Save" at bounding box center [784, 676] width 455 height 31
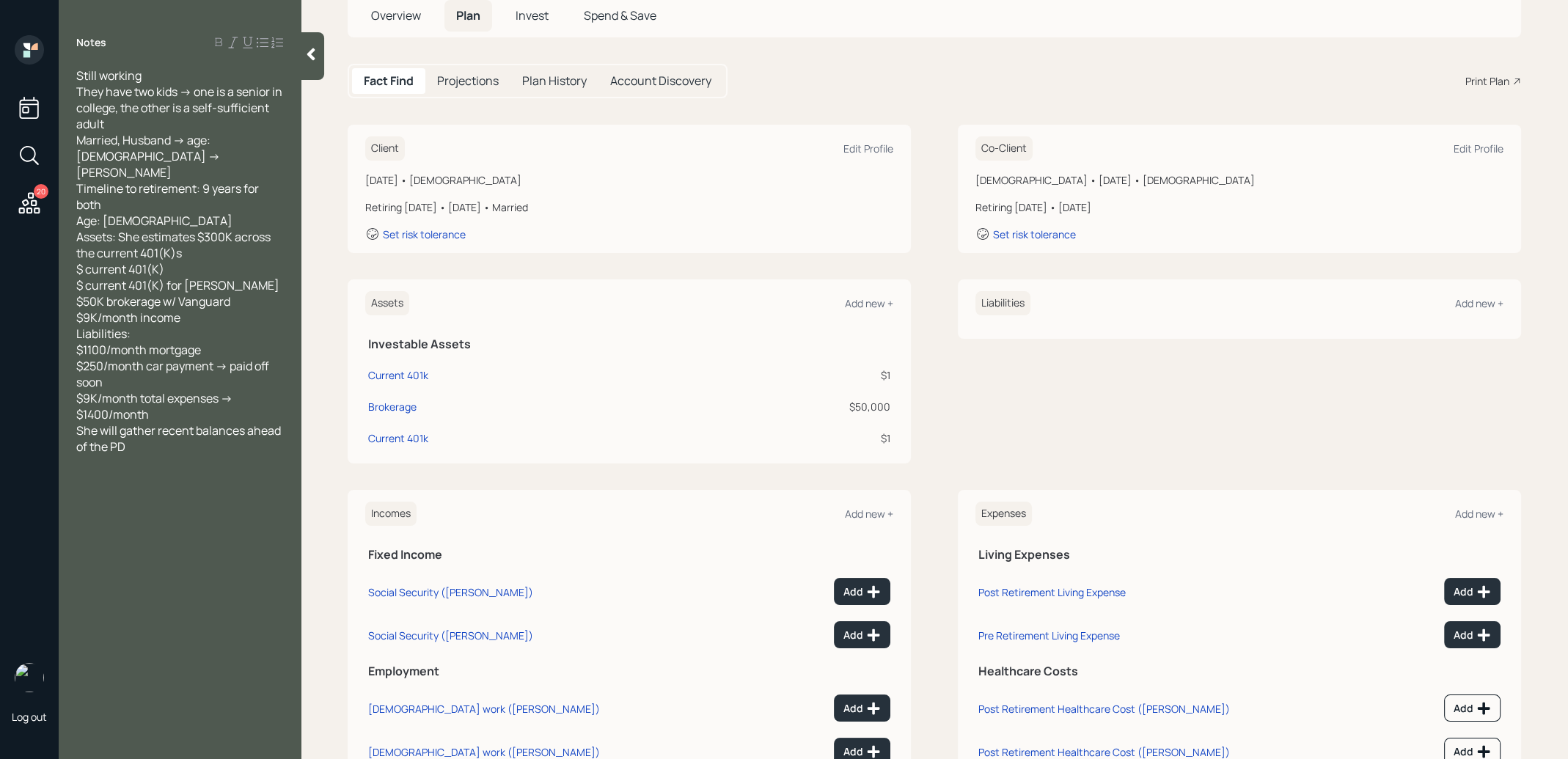
scroll to position [134, 0]
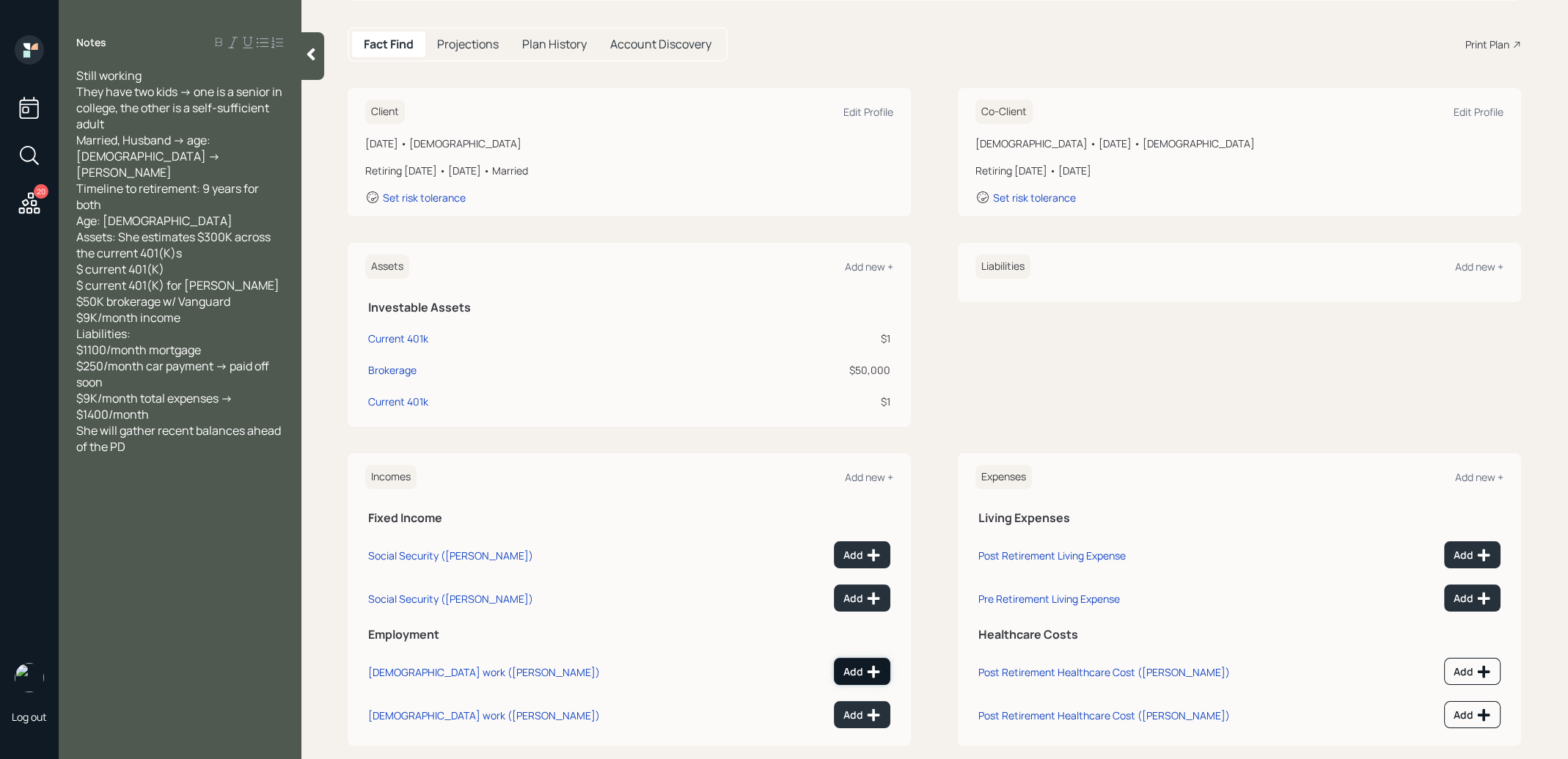
click at [861, 665] on div "Add" at bounding box center [862, 671] width 37 height 14
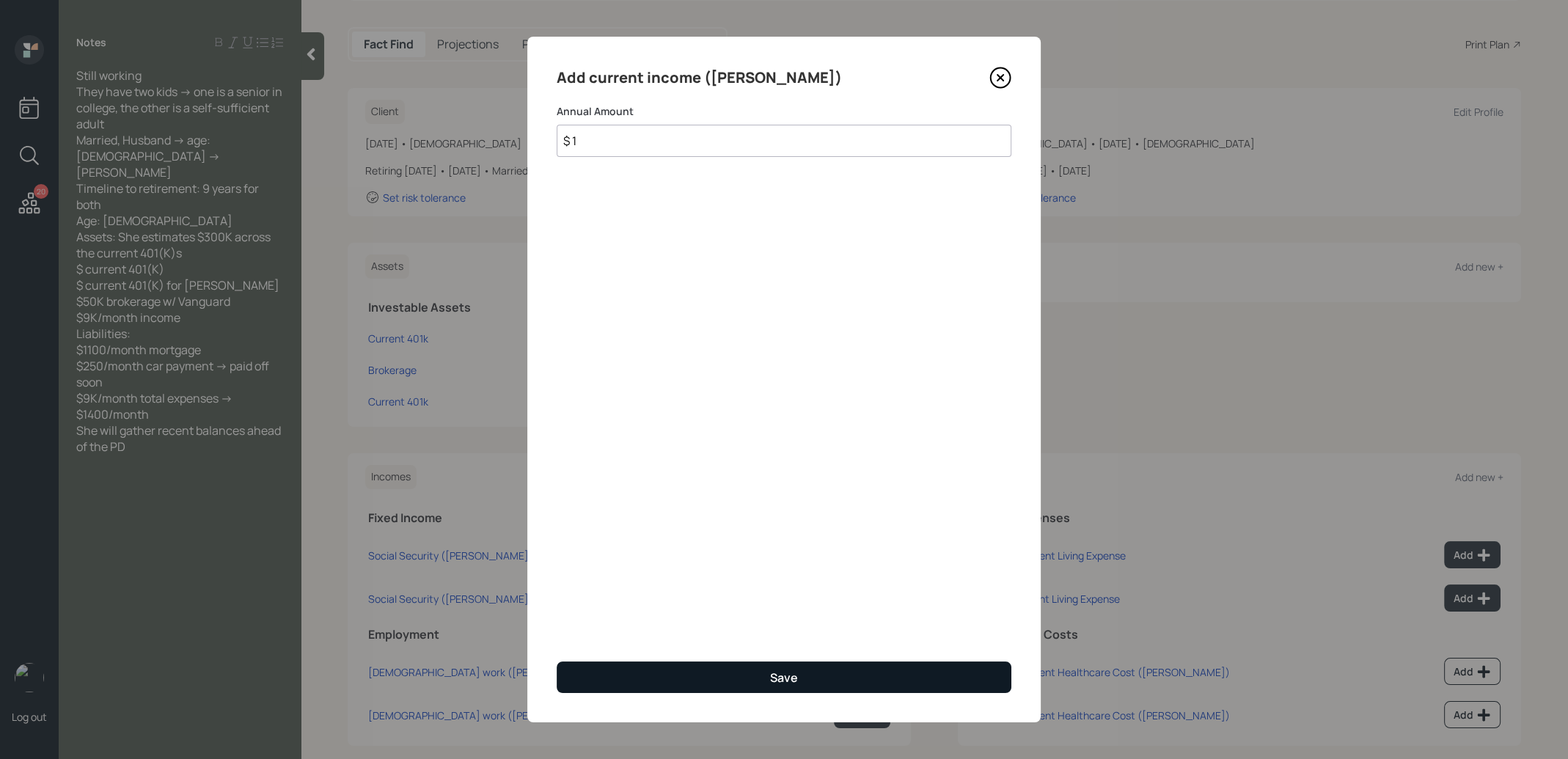
type input "$ 1"
click at [807, 681] on button "Save" at bounding box center [784, 676] width 455 height 31
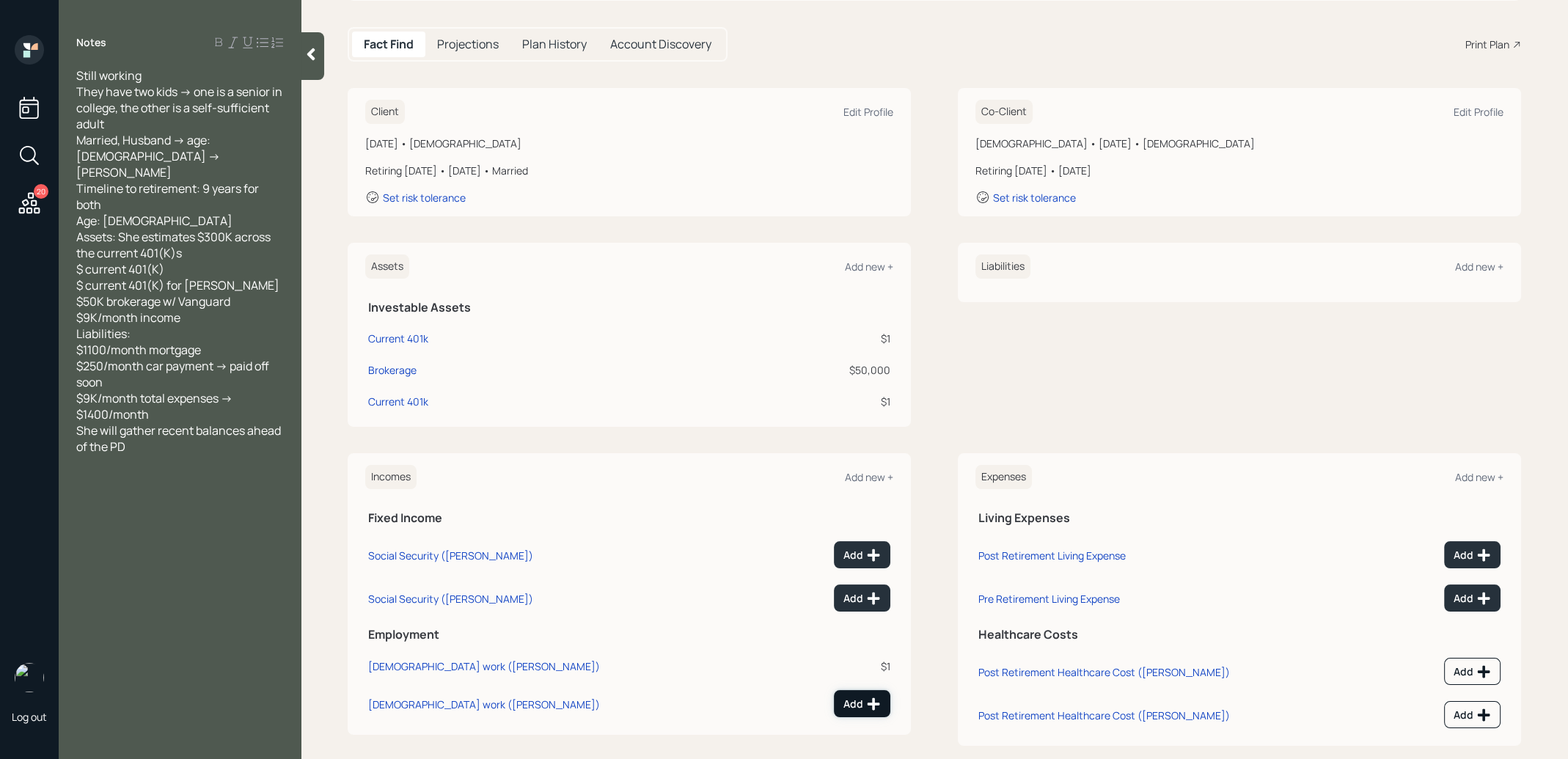
click at [860, 702] on div "Add" at bounding box center [862, 704] width 37 height 14
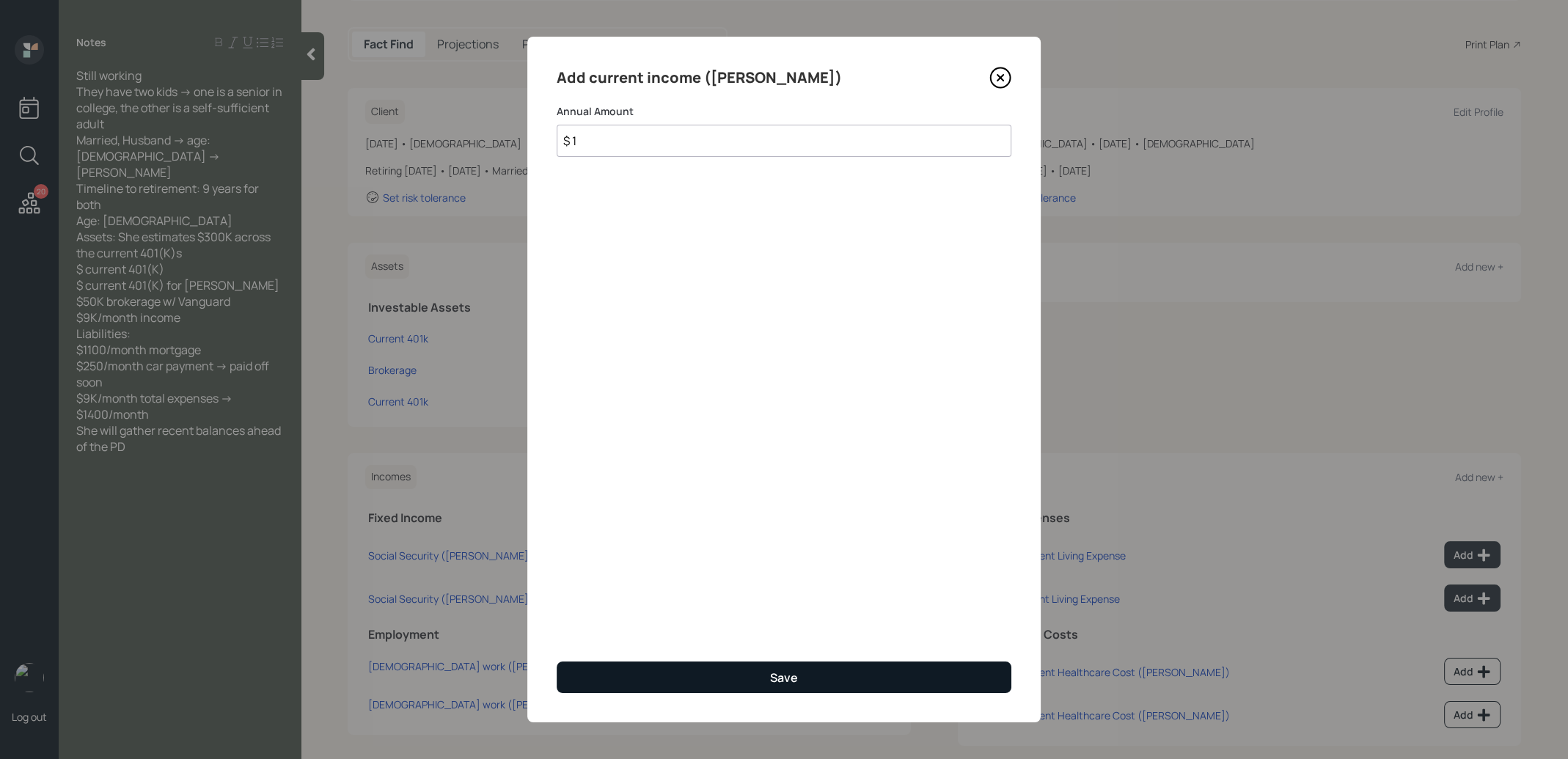
type input "$ 1"
click at [815, 672] on button "Save" at bounding box center [784, 676] width 455 height 31
